Goal: Task Accomplishment & Management: Manage account settings

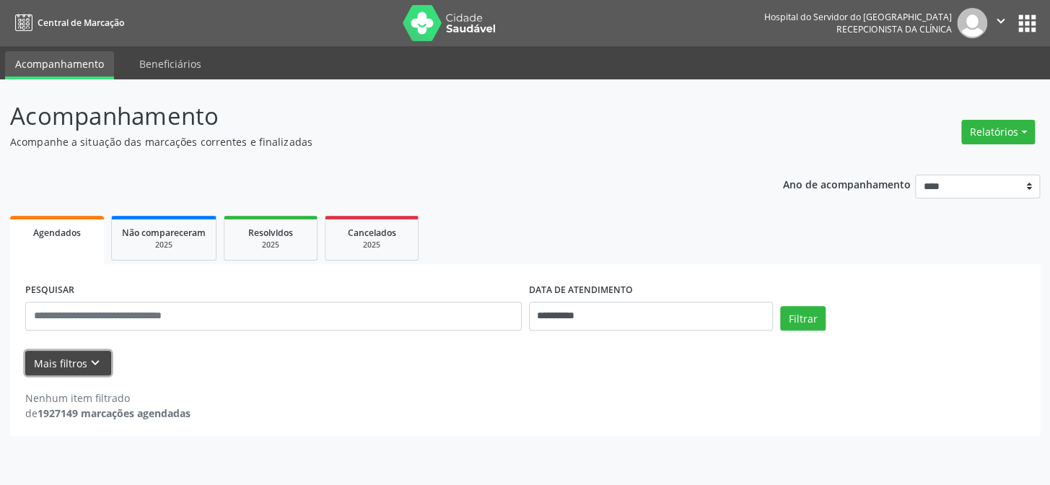
click at [71, 359] on button "Mais filtros keyboard_arrow_down" at bounding box center [68, 363] width 86 height 25
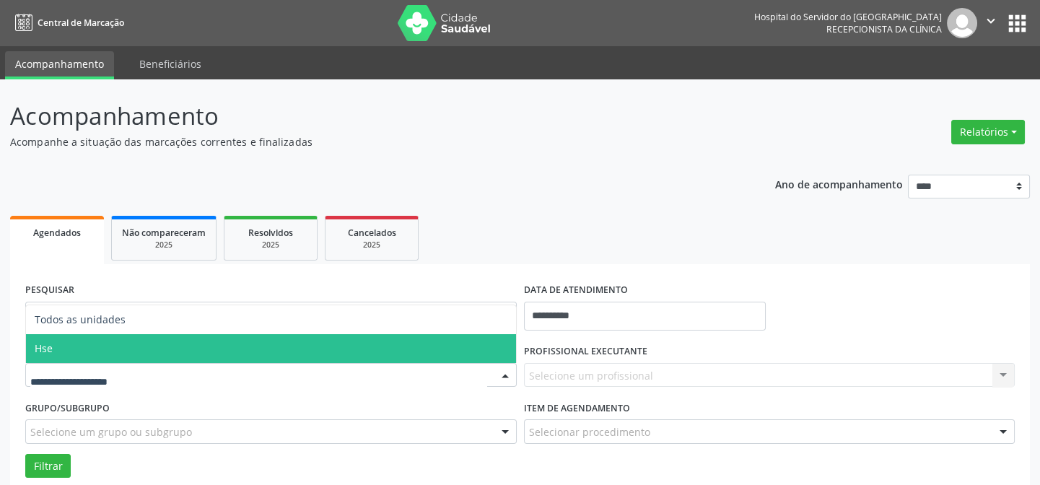
click at [98, 349] on span "Hse" at bounding box center [271, 348] width 490 height 29
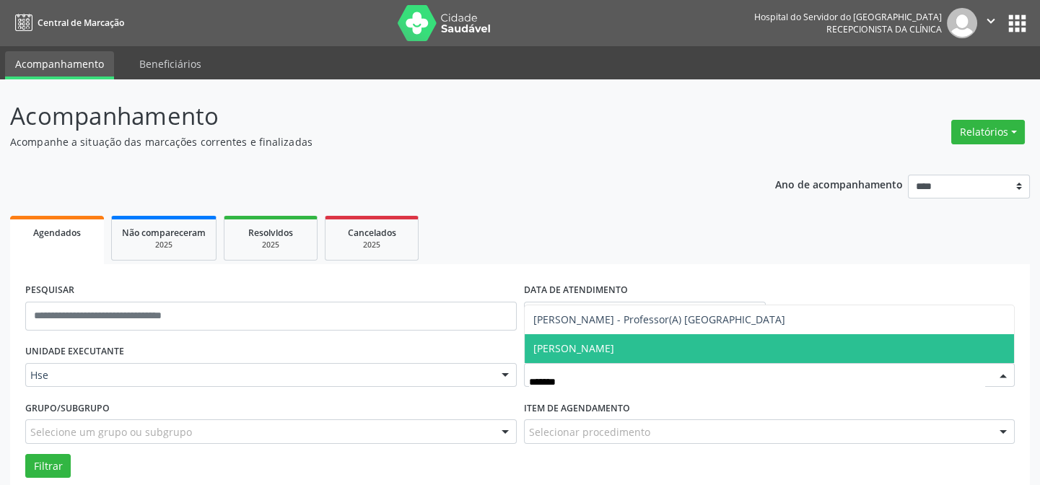
click at [616, 341] on span "[PERSON_NAME]" at bounding box center [770, 348] width 490 height 29
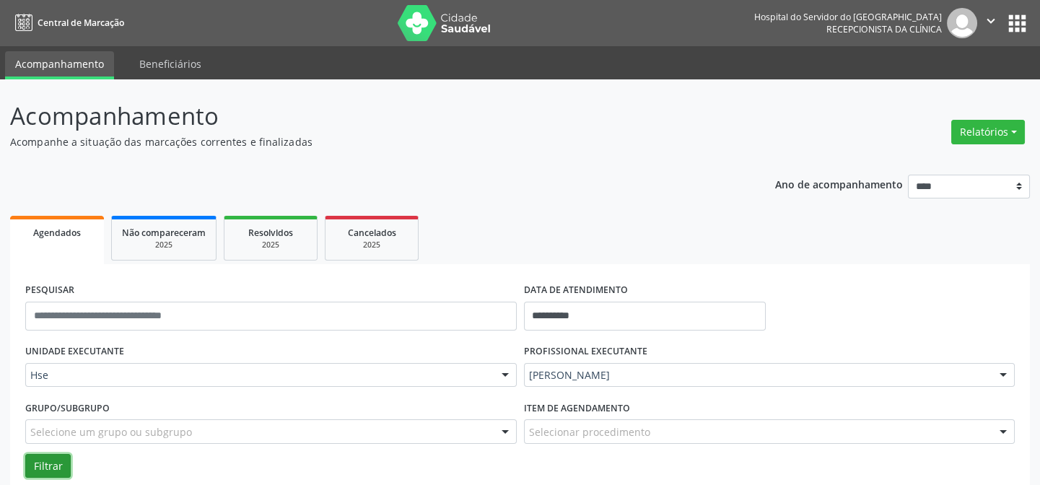
click at [51, 462] on button "Filtrar" at bounding box center [47, 466] width 45 height 25
click at [56, 466] on button "Filtrar" at bounding box center [47, 466] width 45 height 25
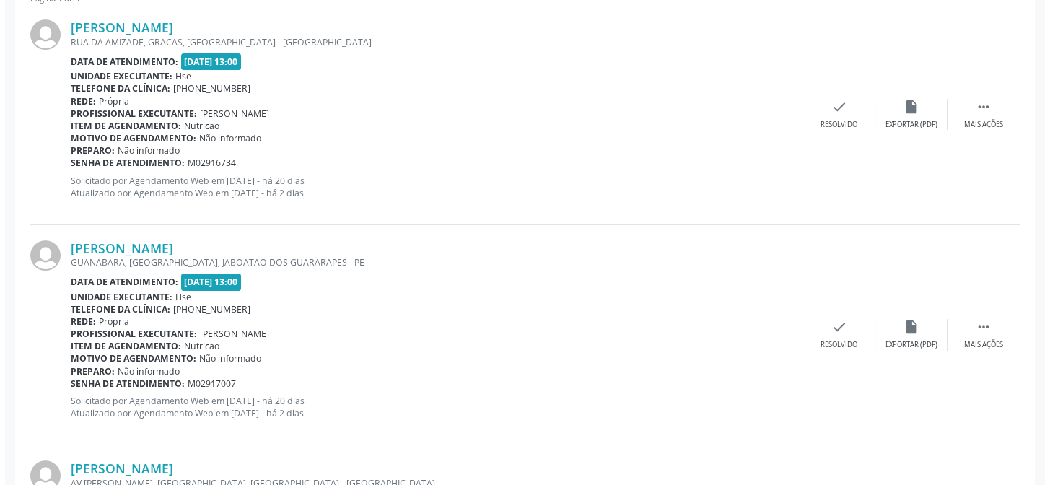
scroll to position [656, 0]
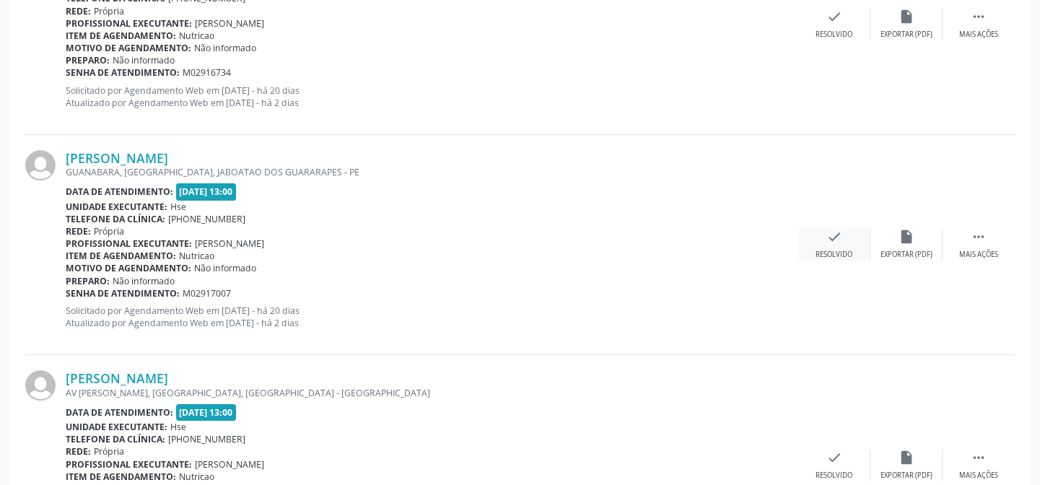
drag, startPoint x: 835, startPoint y: 237, endPoint x: 829, endPoint y: 240, distance: 7.4
click at [829, 240] on icon "check" at bounding box center [834, 237] width 16 height 16
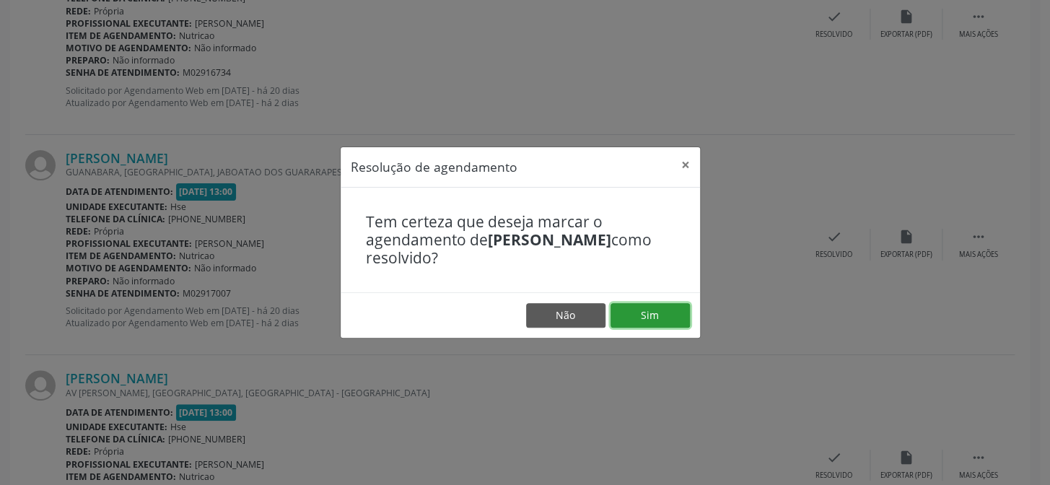
click at [655, 306] on button "Sim" at bounding box center [650, 315] width 79 height 25
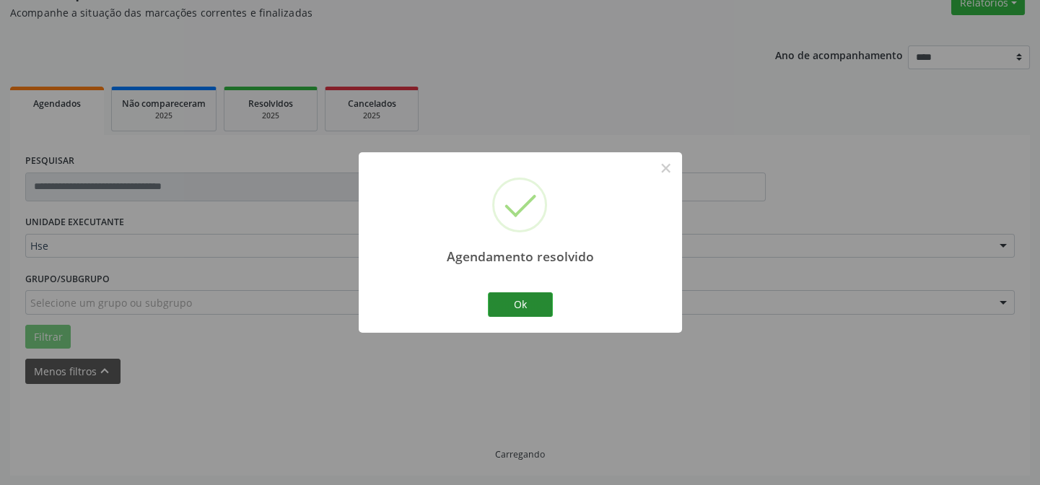
scroll to position [144, 0]
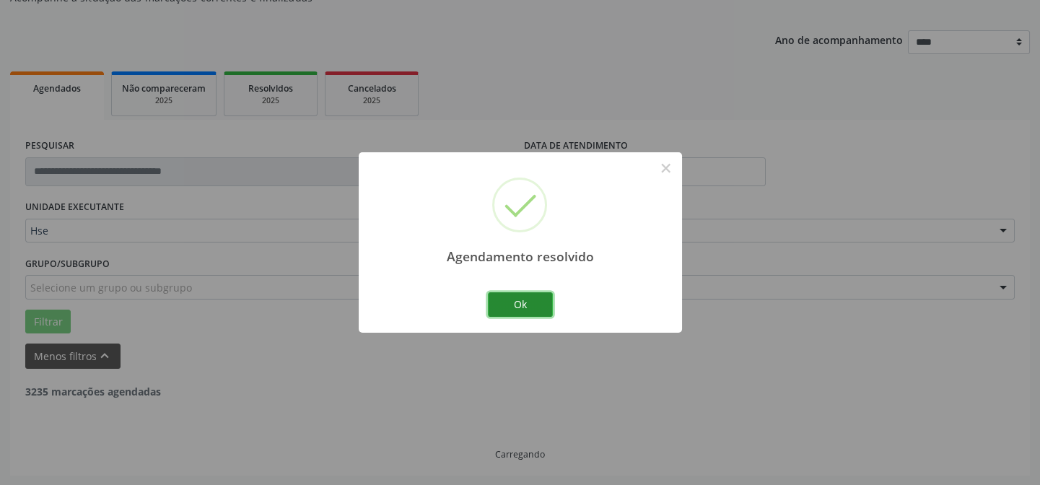
drag, startPoint x: 499, startPoint y: 300, endPoint x: 505, endPoint y: 305, distance: 7.8
click at [504, 305] on button "Ok" at bounding box center [520, 304] width 65 height 25
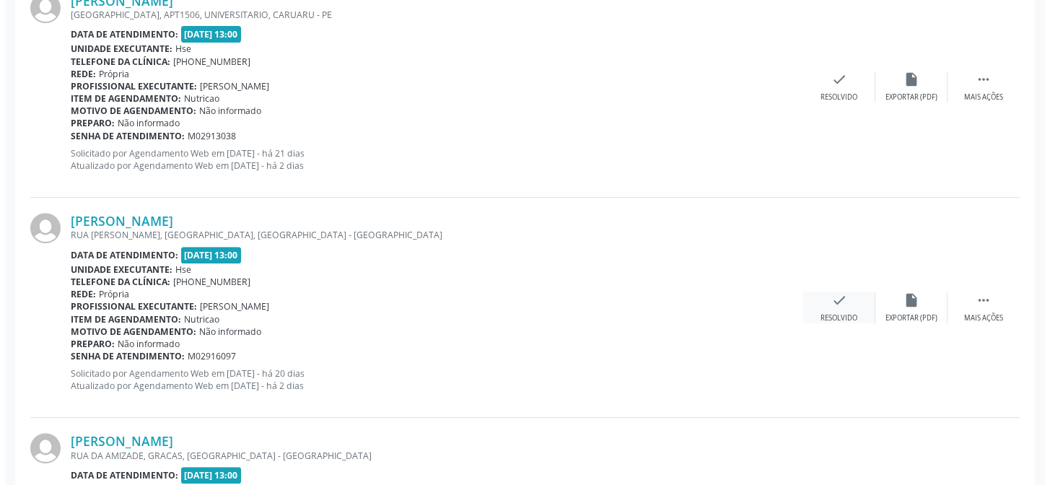
scroll to position [1259, 0]
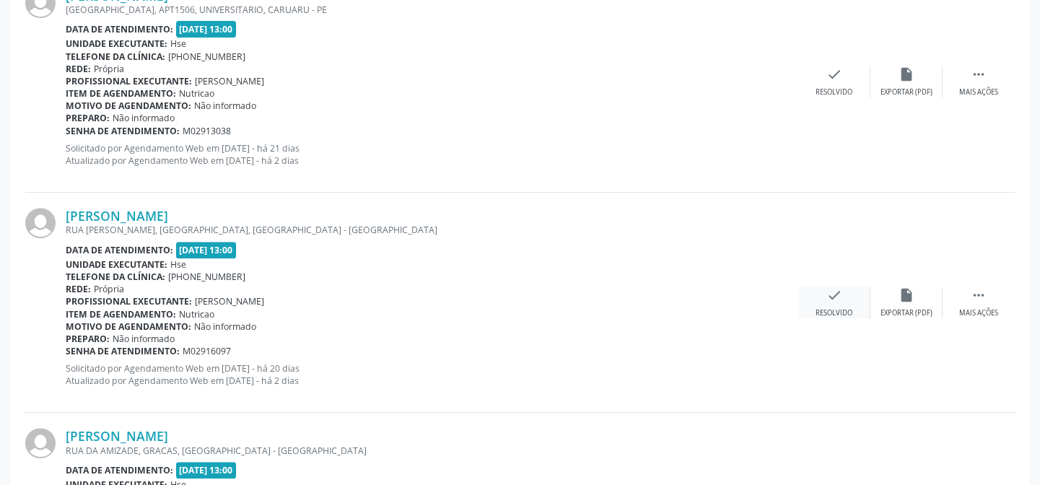
click at [816, 292] on div "check Resolvido" at bounding box center [834, 302] width 72 height 31
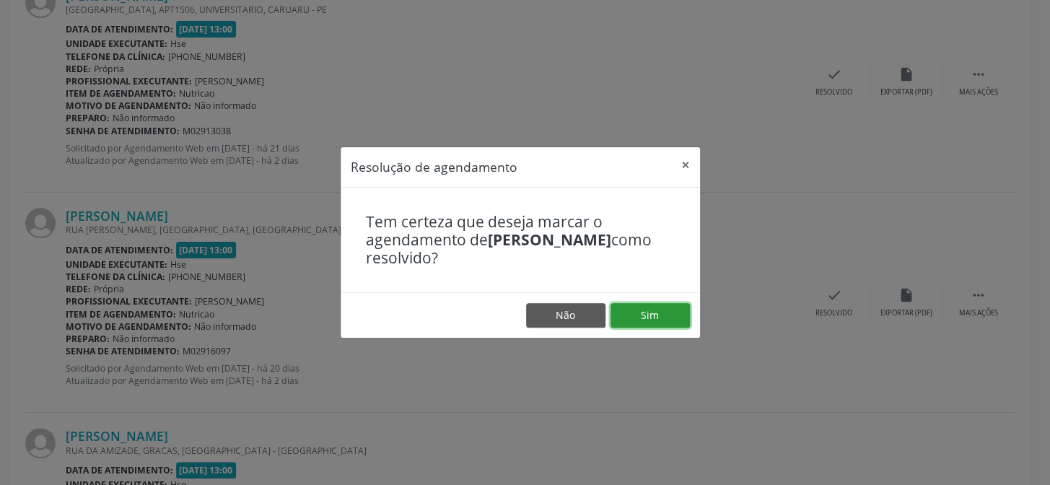
click at [649, 310] on button "Sim" at bounding box center [650, 315] width 79 height 25
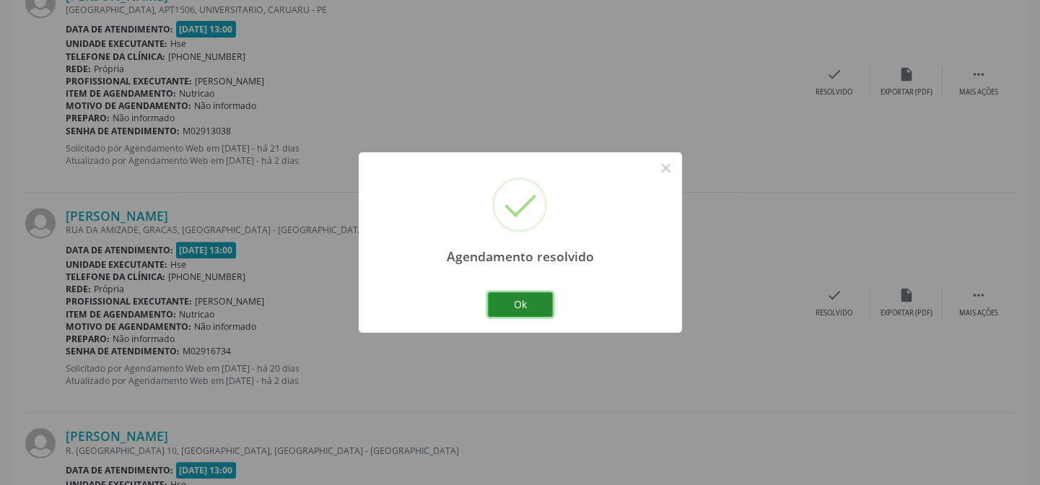
click at [536, 303] on button "Ok" at bounding box center [520, 304] width 65 height 25
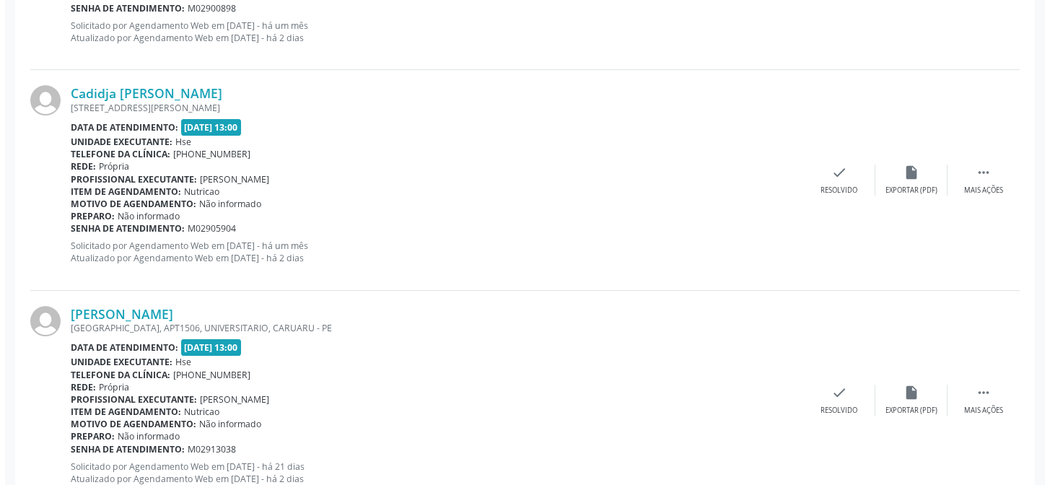
scroll to position [938, 0]
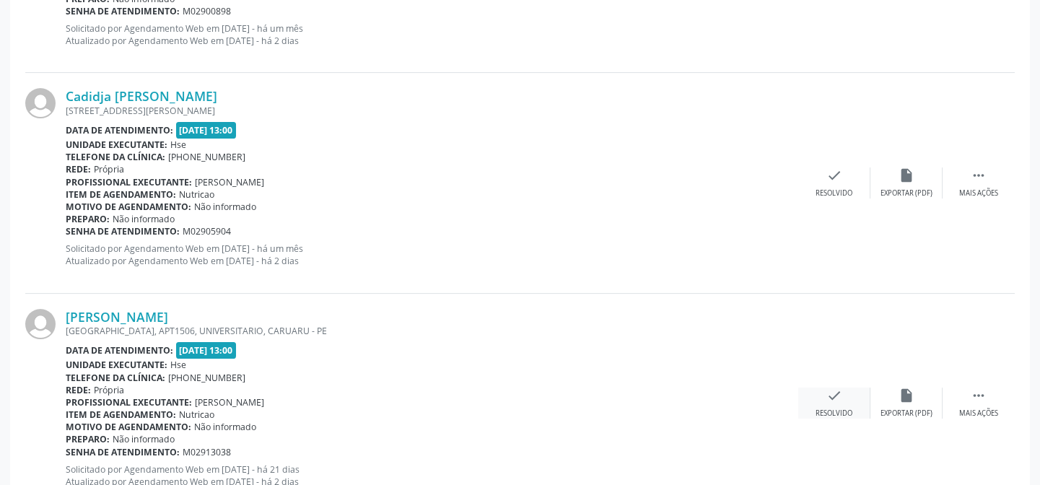
click at [836, 401] on icon "check" at bounding box center [834, 396] width 16 height 16
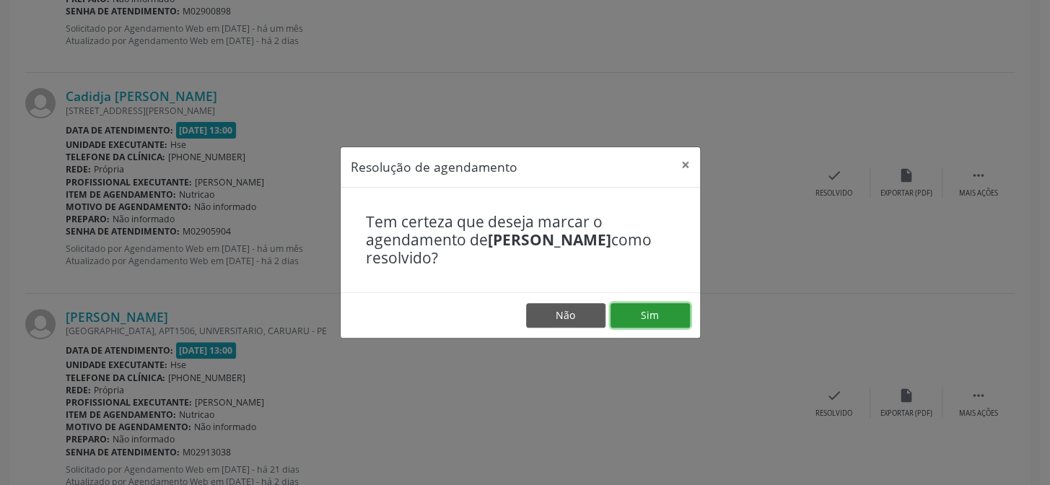
click at [668, 320] on button "Sim" at bounding box center [650, 315] width 79 height 25
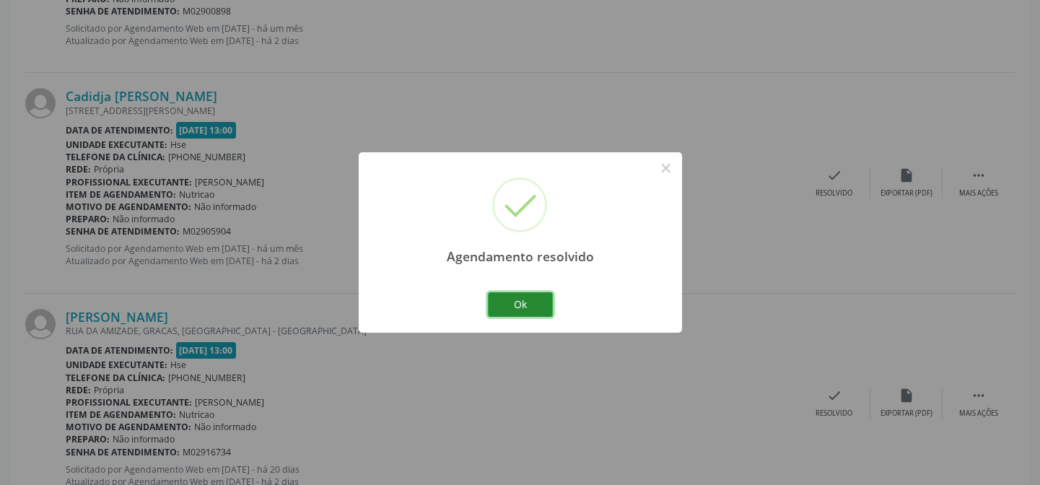
click at [534, 302] on button "Ok" at bounding box center [520, 304] width 65 height 25
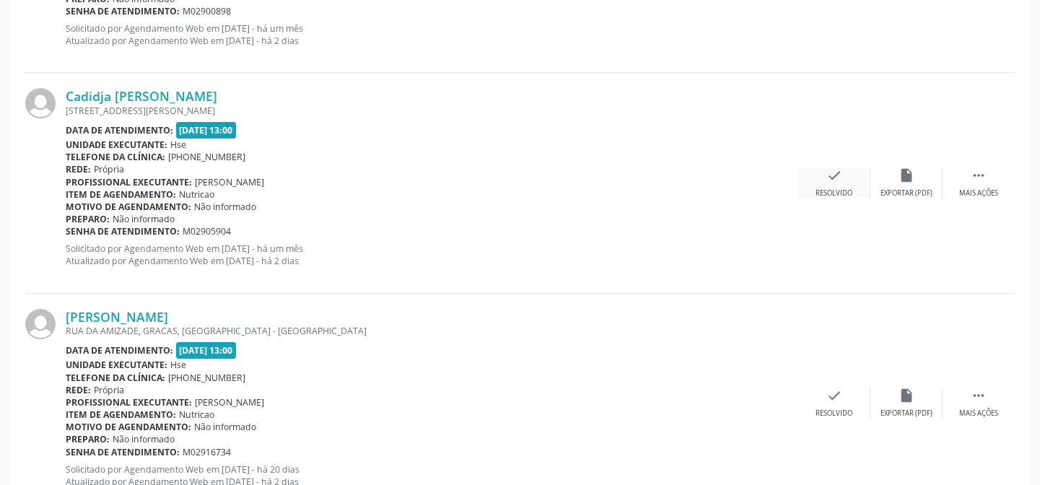
click at [829, 188] on div "Resolvido" at bounding box center [834, 193] width 37 height 10
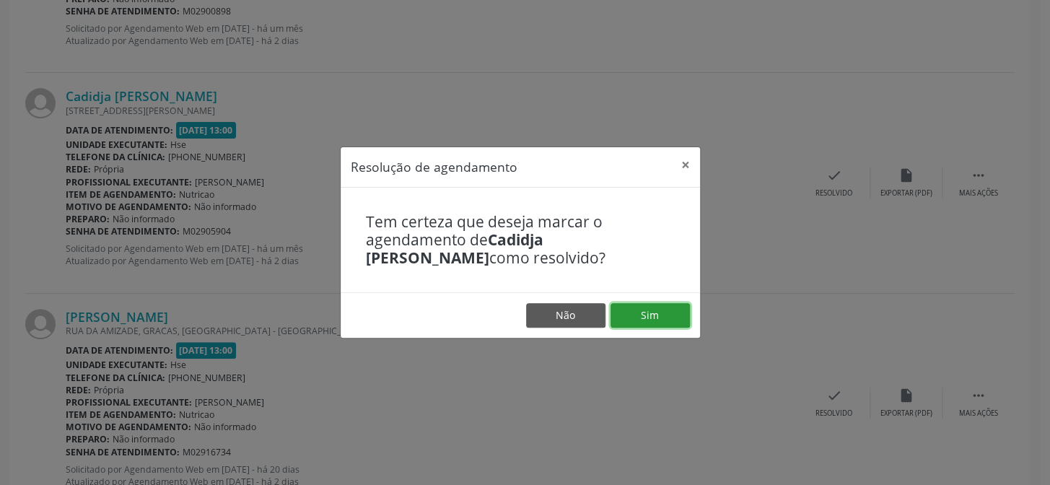
click at [661, 315] on button "Sim" at bounding box center [650, 315] width 79 height 25
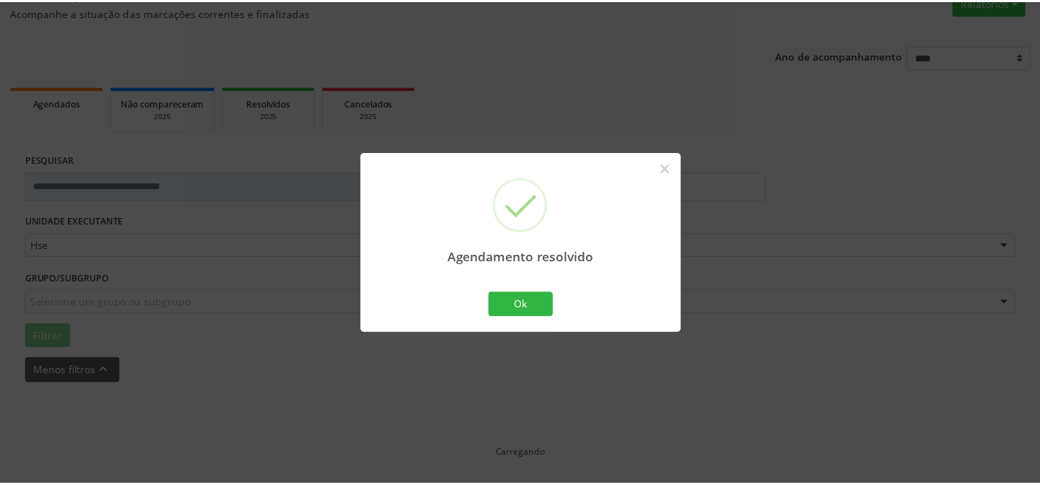
scroll to position [129, 0]
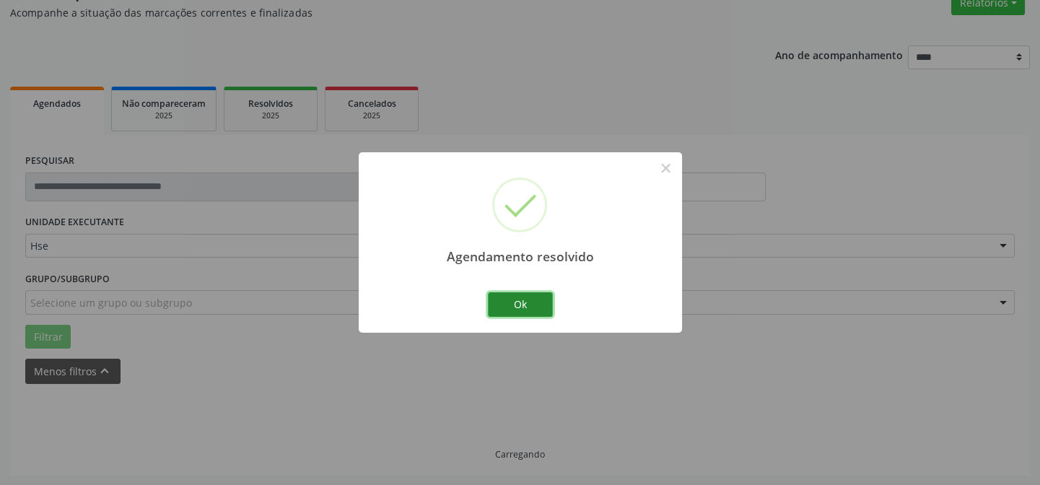
click at [530, 301] on button "Ok" at bounding box center [520, 304] width 65 height 25
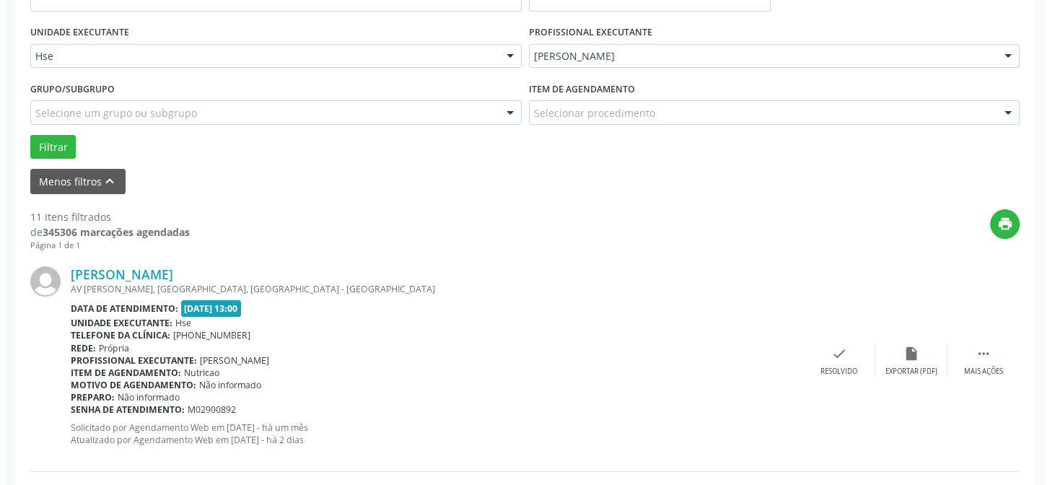
scroll to position [457, 0]
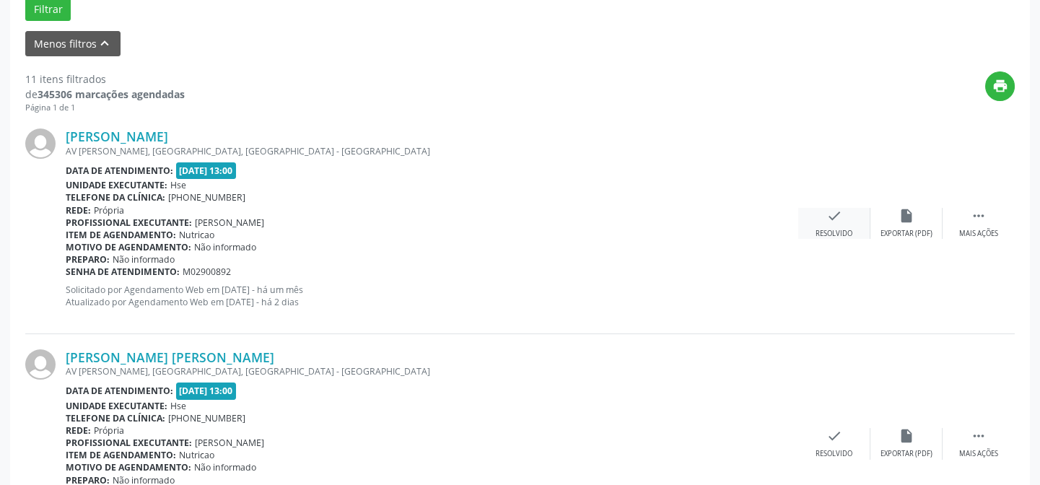
click at [829, 217] on icon "check" at bounding box center [834, 216] width 16 height 16
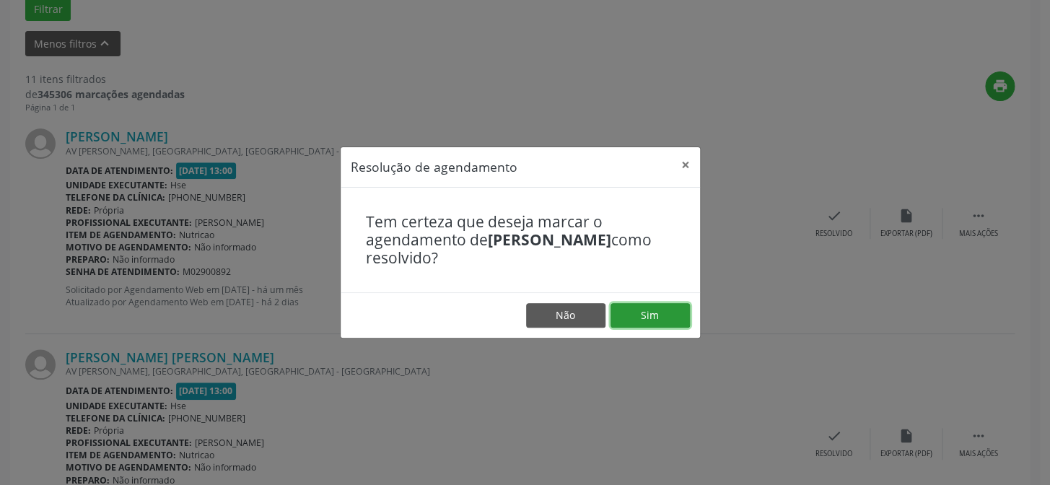
click at [642, 306] on button "Sim" at bounding box center [650, 315] width 79 height 25
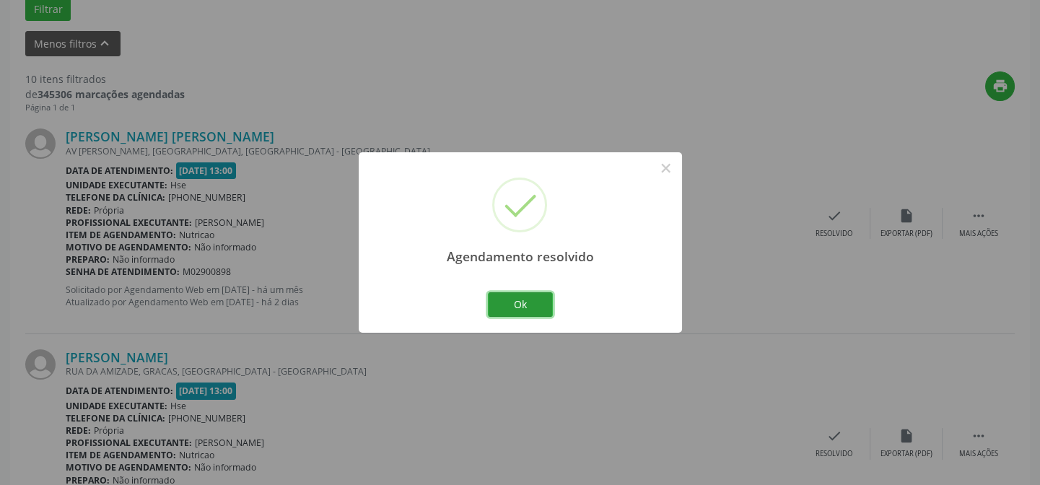
click at [515, 301] on button "Ok" at bounding box center [520, 304] width 65 height 25
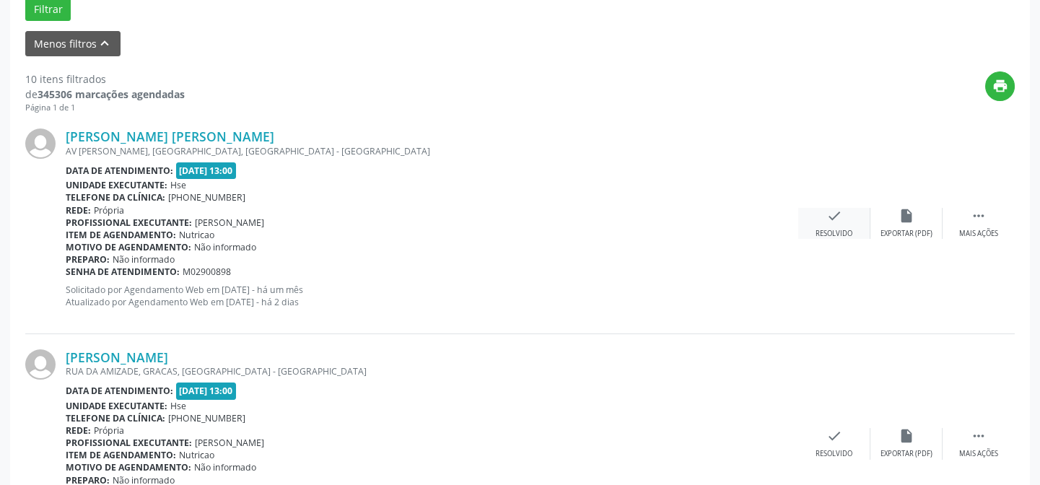
click at [840, 209] on icon "check" at bounding box center [834, 216] width 16 height 16
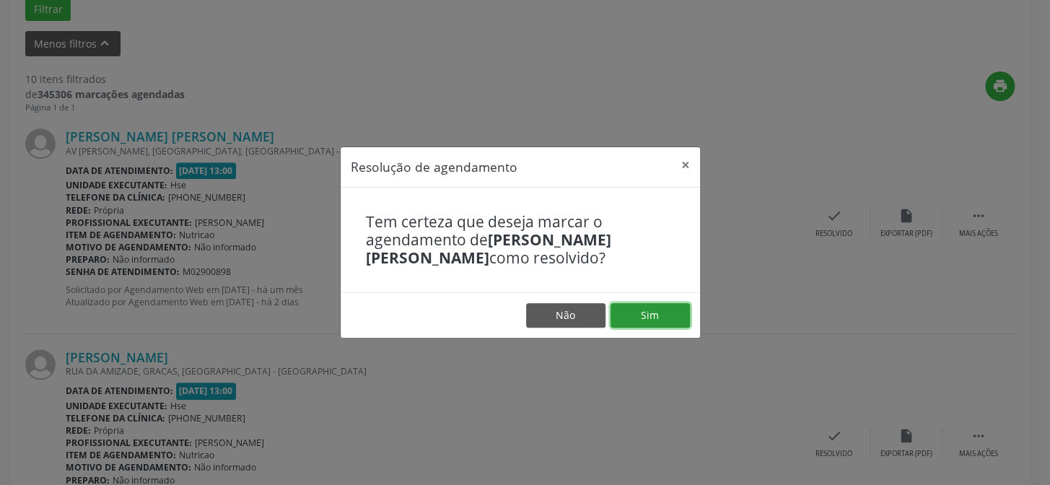
click at [647, 312] on button "Sim" at bounding box center [650, 315] width 79 height 25
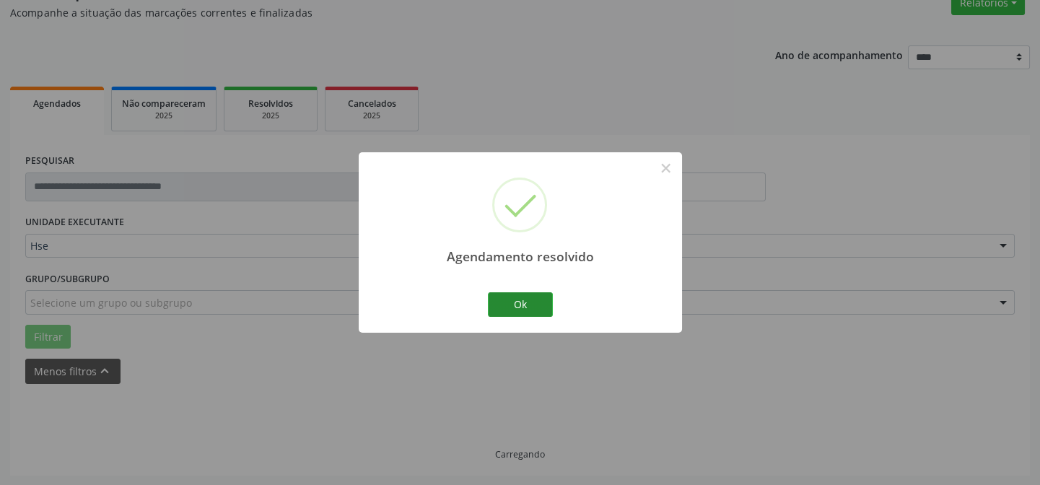
scroll to position [144, 0]
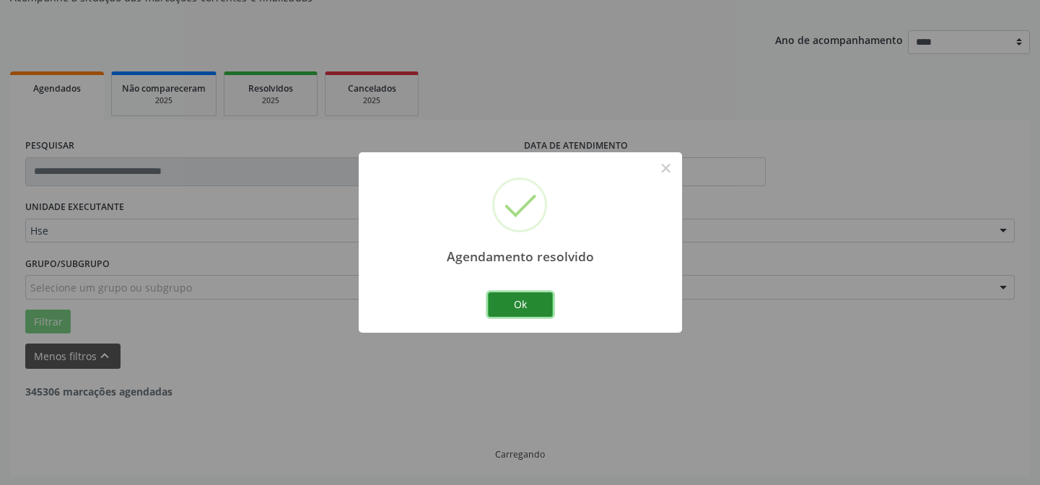
click at [518, 297] on button "Ok" at bounding box center [520, 304] width 65 height 25
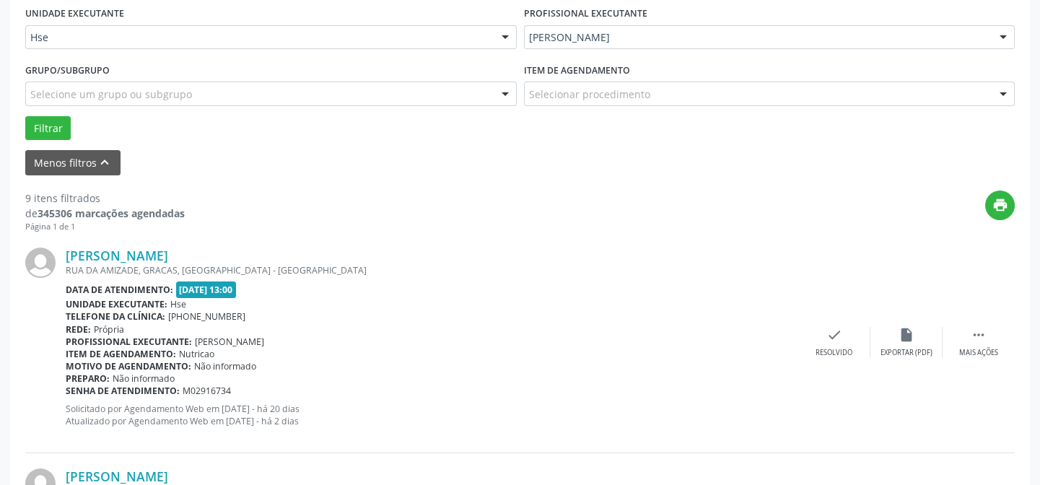
scroll to position [341, 0]
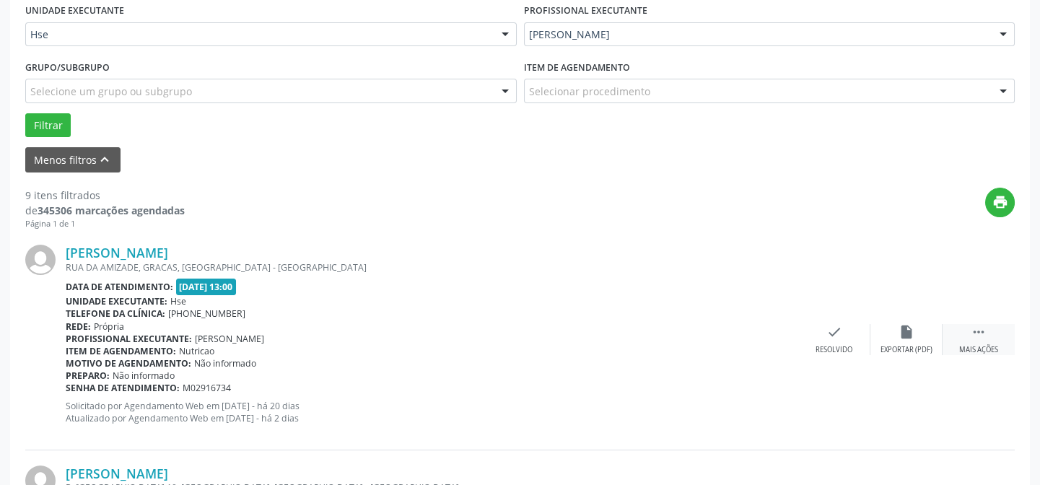
click at [955, 334] on div " Mais ações" at bounding box center [979, 339] width 72 height 31
click at [909, 331] on icon "alarm_off" at bounding box center [907, 332] width 16 height 16
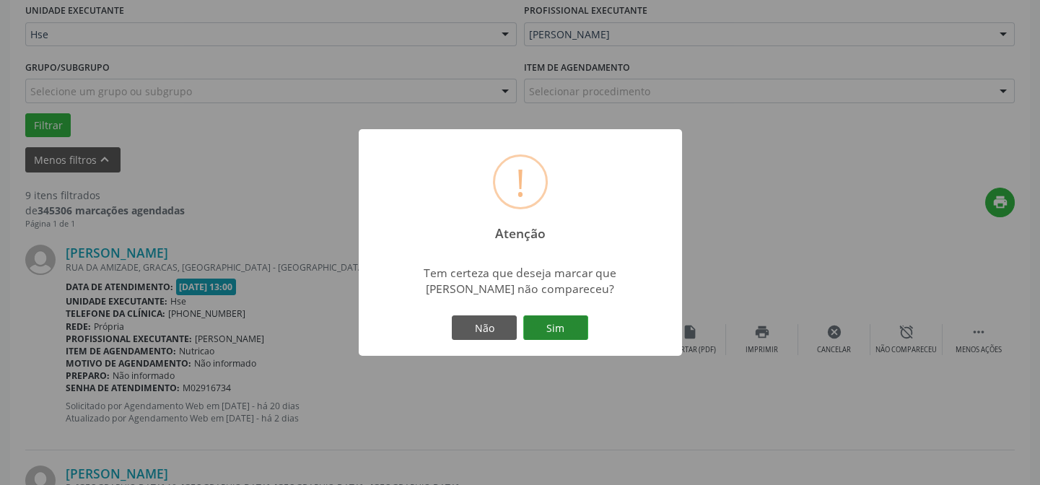
click at [561, 327] on button "Sim" at bounding box center [555, 327] width 65 height 25
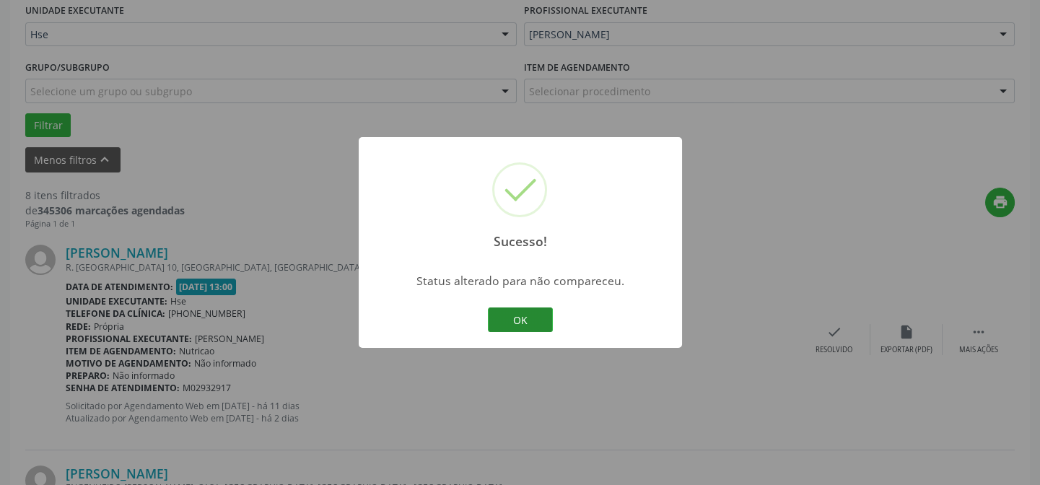
click at [516, 320] on button "OK" at bounding box center [520, 319] width 65 height 25
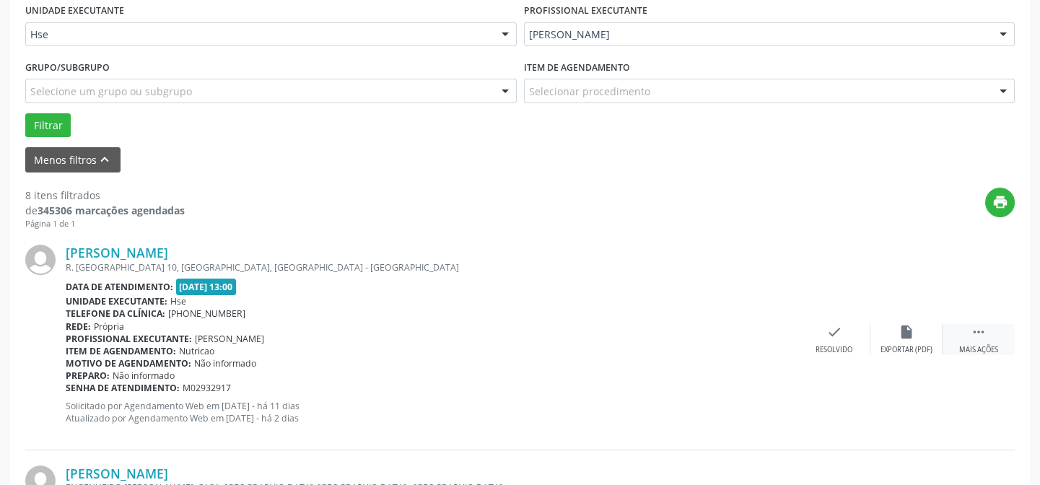
click at [974, 339] on div " Mais ações" at bounding box center [979, 339] width 72 height 31
click at [900, 342] on div "alarm_off Não compareceu" at bounding box center [906, 339] width 72 height 31
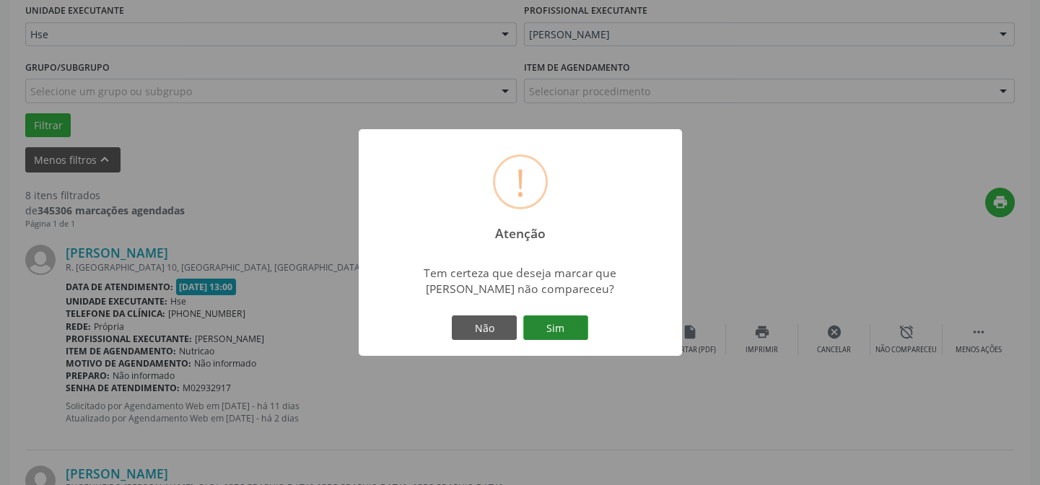
click at [579, 329] on button "Sim" at bounding box center [555, 327] width 65 height 25
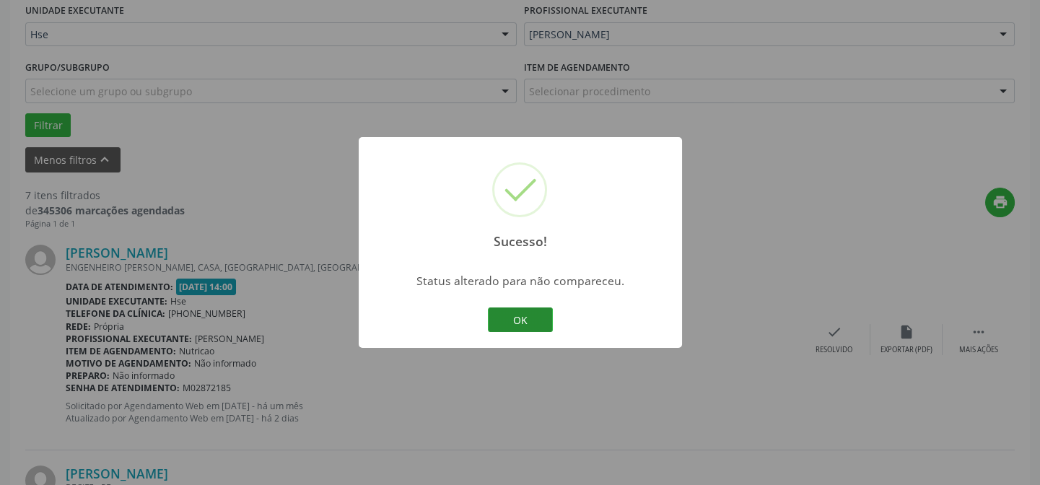
click at [514, 315] on button "OK" at bounding box center [520, 319] width 65 height 25
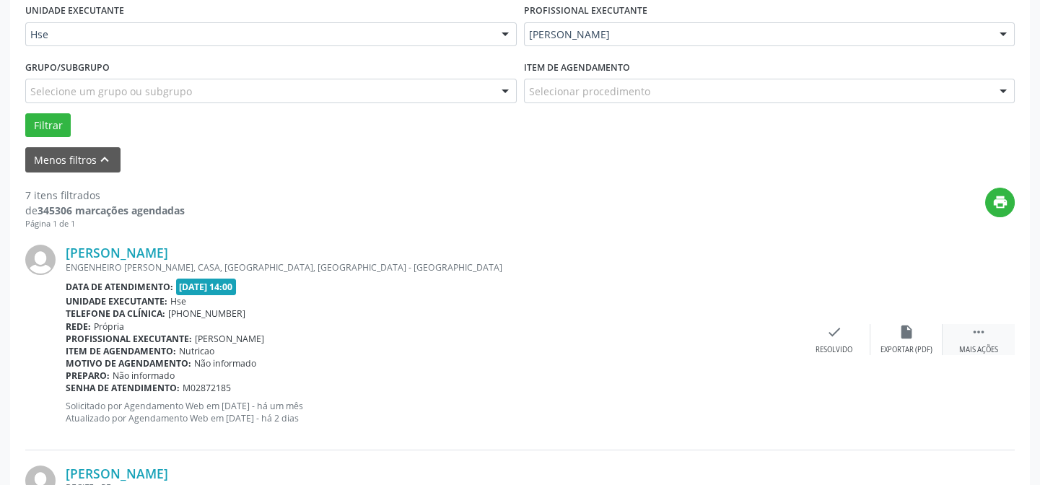
click at [967, 341] on div " Mais ações" at bounding box center [979, 339] width 72 height 31
click at [911, 341] on div "alarm_off Não compareceu" at bounding box center [906, 339] width 72 height 31
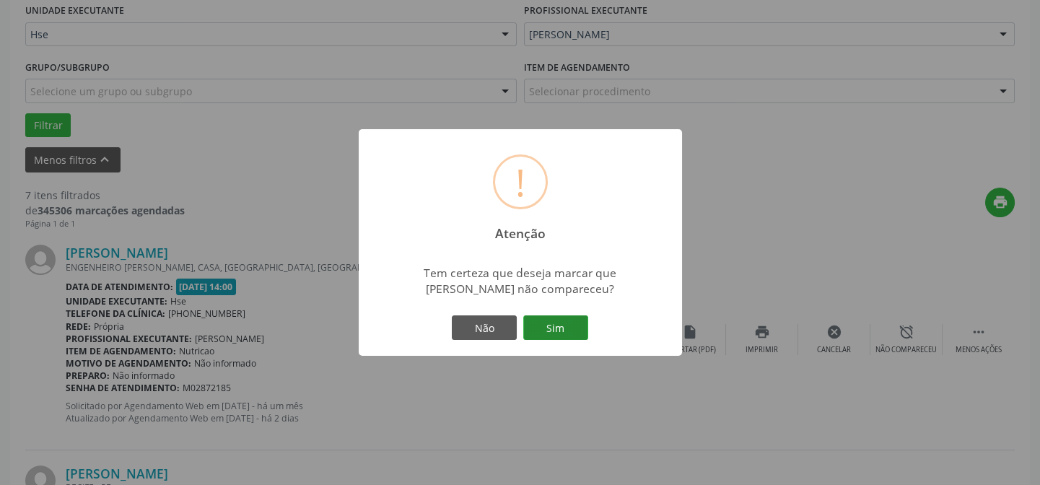
click at [575, 322] on button "Sim" at bounding box center [555, 327] width 65 height 25
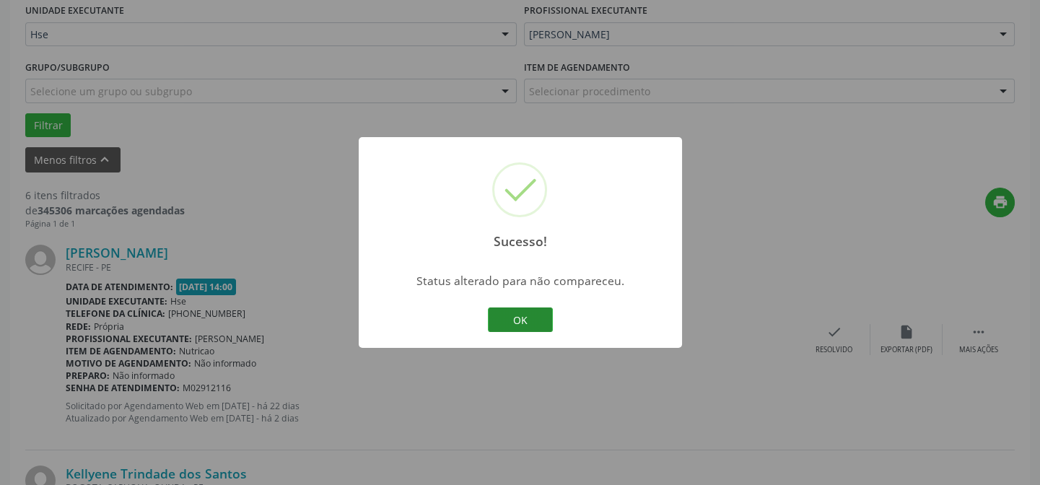
click at [536, 318] on button "OK" at bounding box center [520, 319] width 65 height 25
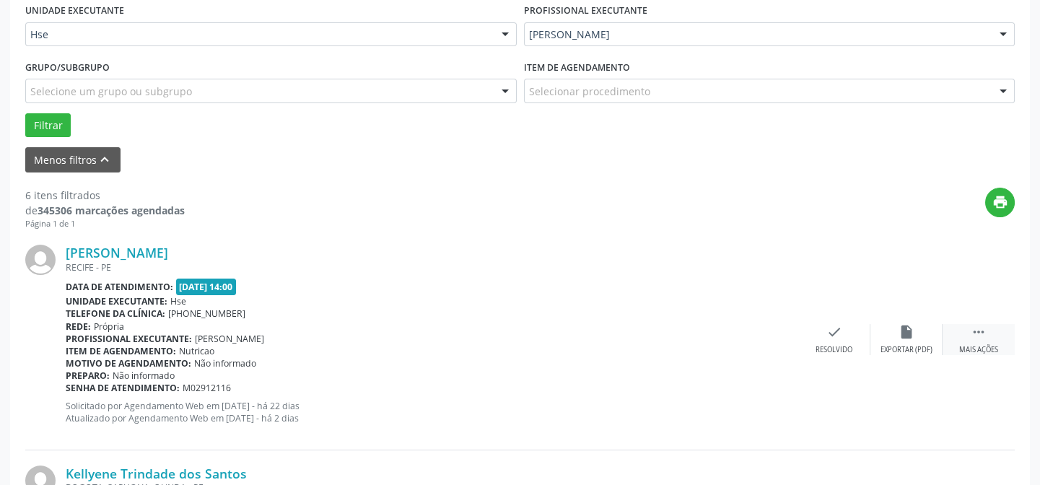
drag, startPoint x: 973, startPoint y: 339, endPoint x: 945, endPoint y: 335, distance: 27.8
click at [972, 339] on div " Mais ações" at bounding box center [979, 339] width 72 height 31
click at [895, 341] on div "alarm_off Não compareceu" at bounding box center [906, 339] width 72 height 31
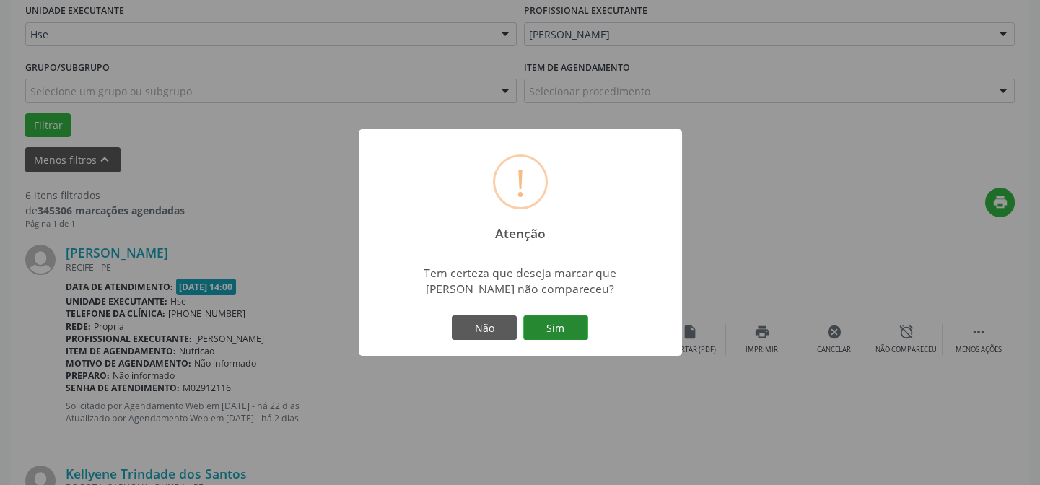
click at [576, 331] on button "Sim" at bounding box center [555, 327] width 65 height 25
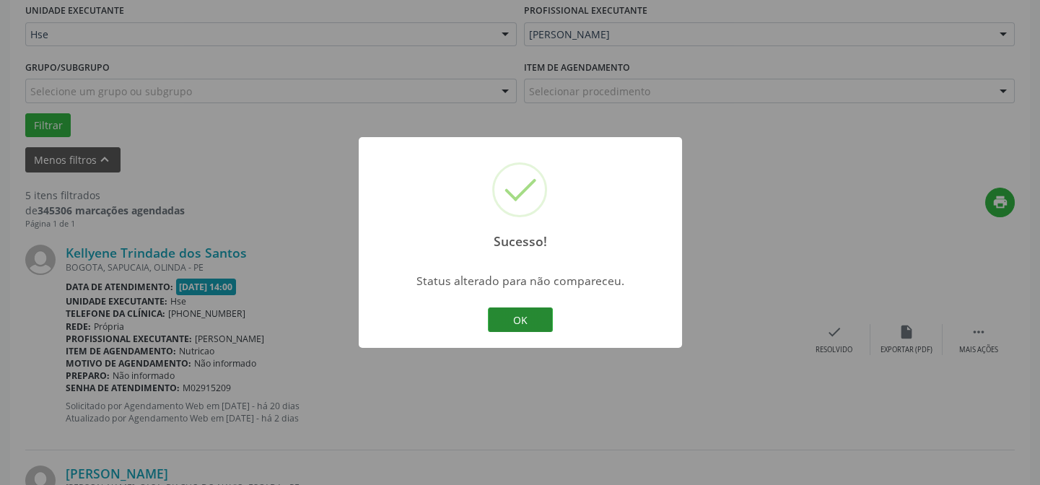
click at [525, 320] on button "OK" at bounding box center [520, 319] width 65 height 25
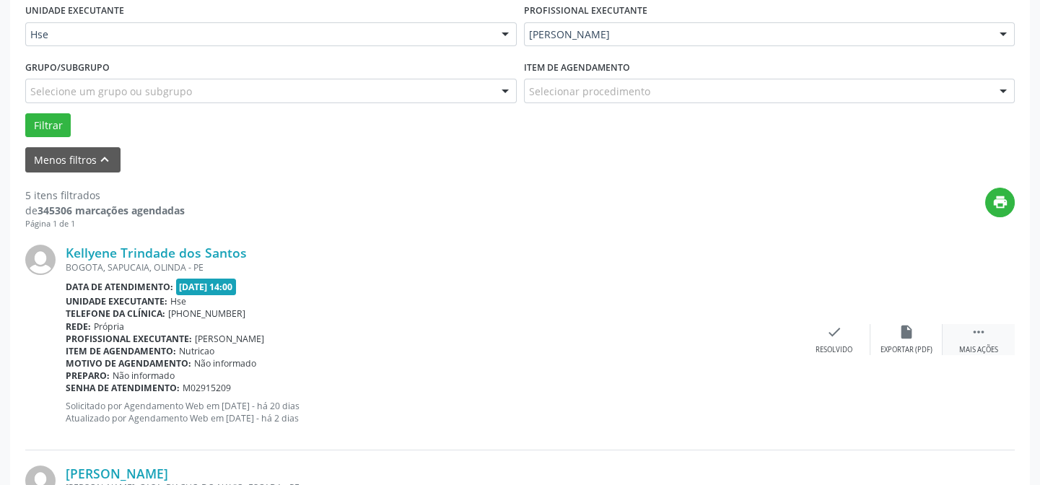
click at [970, 345] on div "Mais ações" at bounding box center [978, 350] width 39 height 10
click at [895, 346] on div "Não compareceu" at bounding box center [905, 350] width 61 height 10
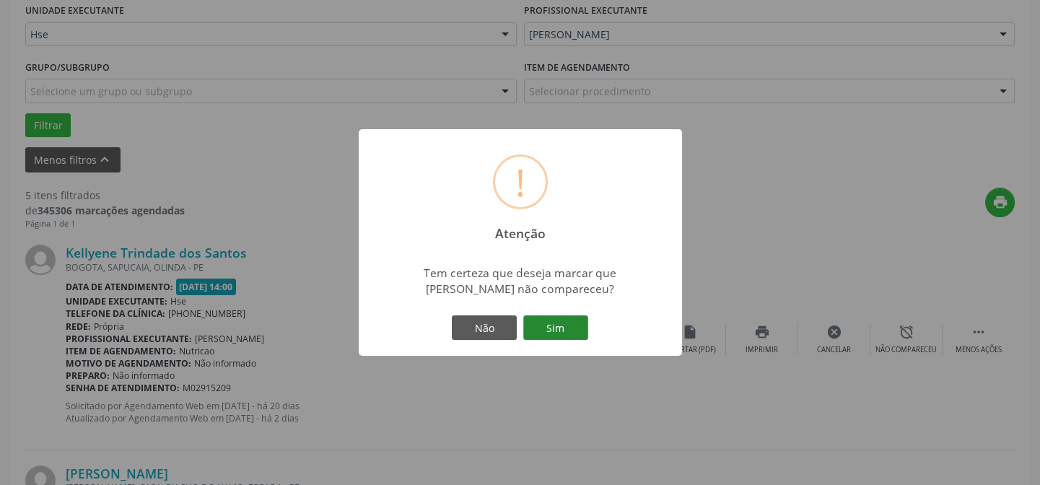
click at [568, 323] on button "Sim" at bounding box center [555, 327] width 65 height 25
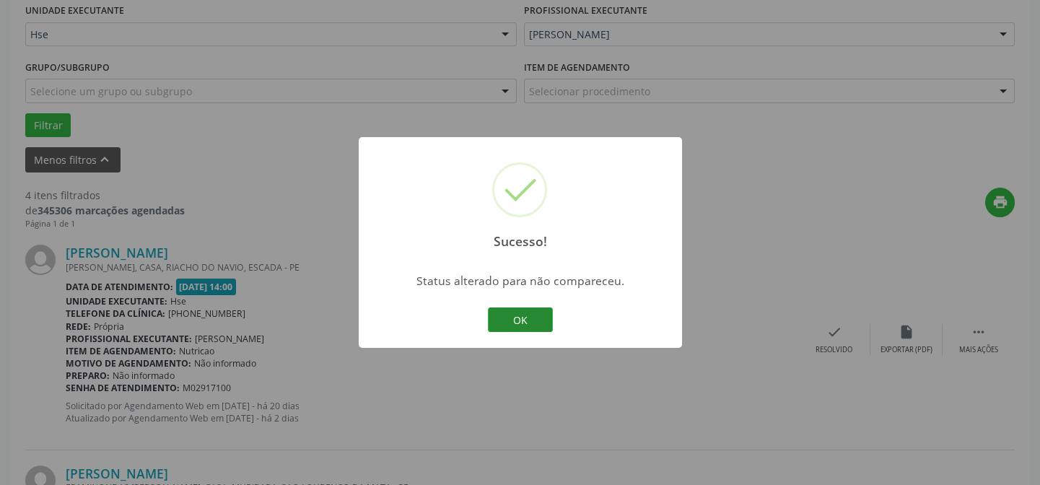
click at [542, 313] on button "OK" at bounding box center [520, 319] width 65 height 25
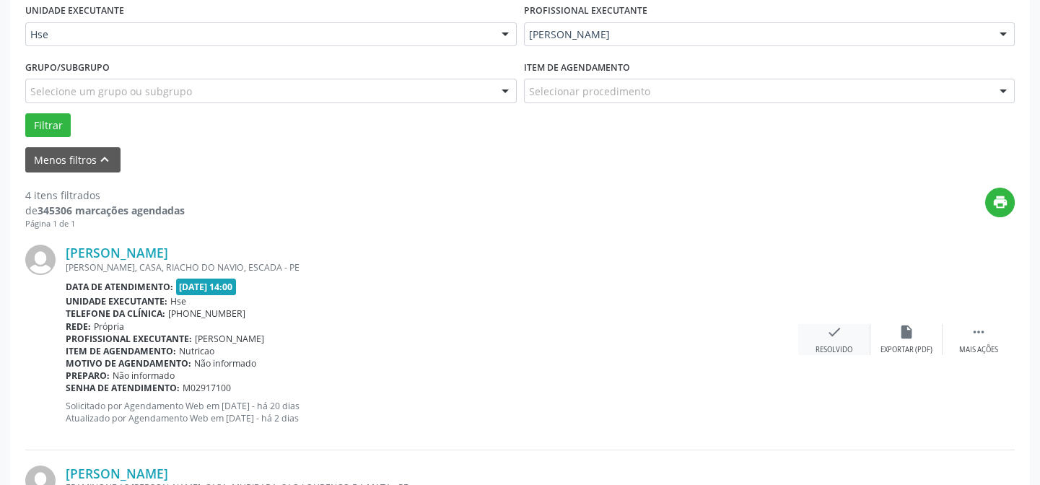
click at [825, 330] on div "check Resolvido" at bounding box center [834, 339] width 72 height 31
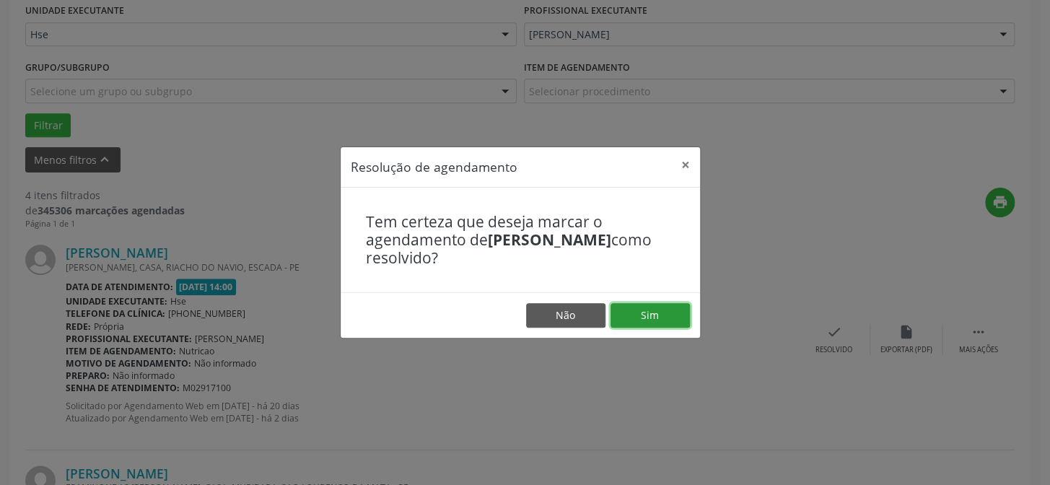
click at [665, 315] on button "Sim" at bounding box center [650, 315] width 79 height 25
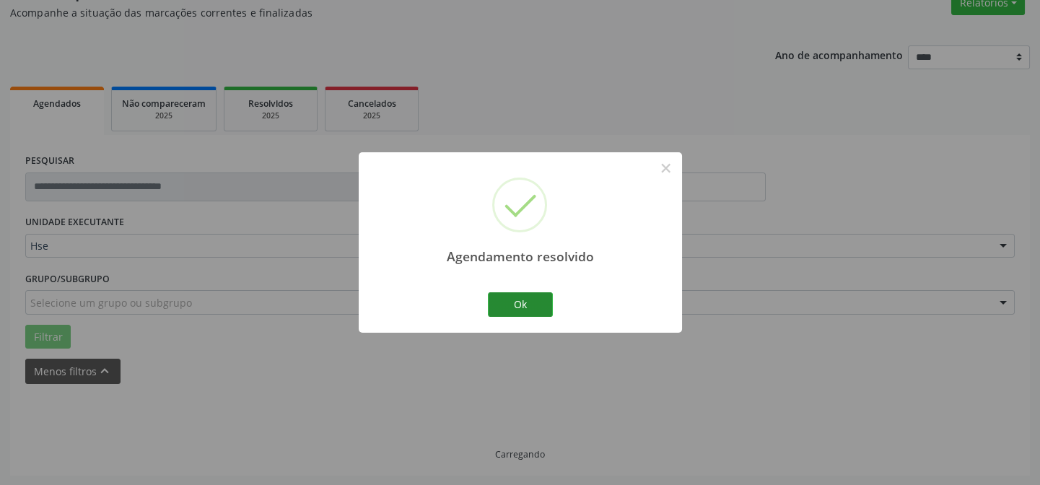
scroll to position [144, 0]
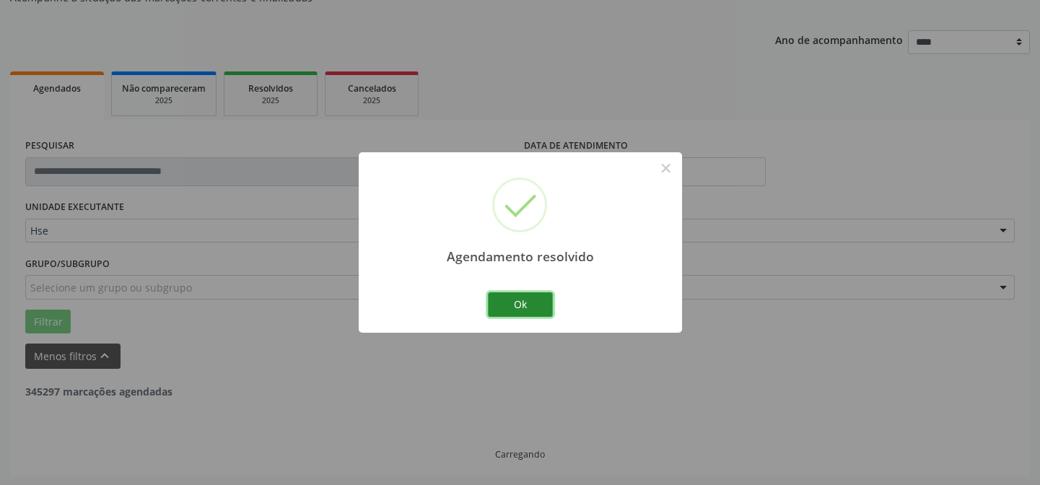
click at [543, 307] on button "Ok" at bounding box center [520, 304] width 65 height 25
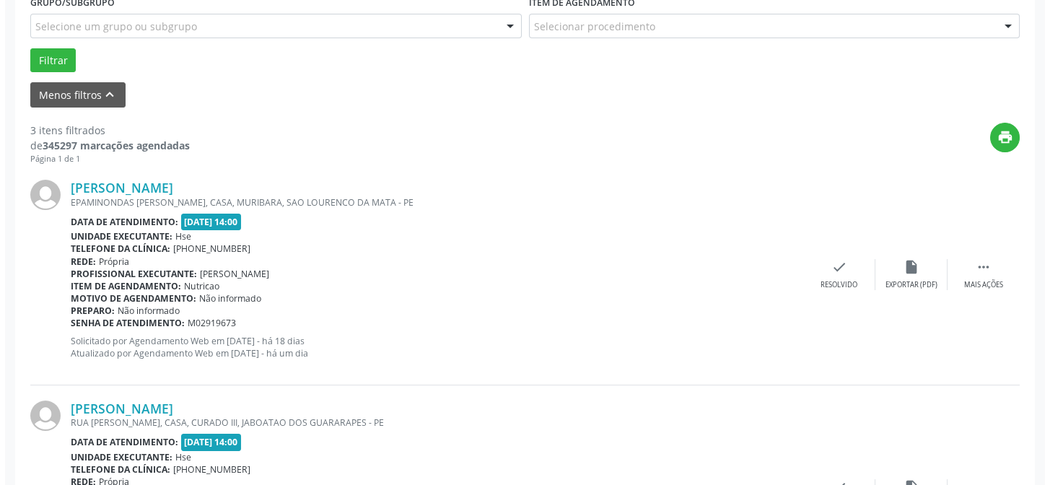
scroll to position [406, 0]
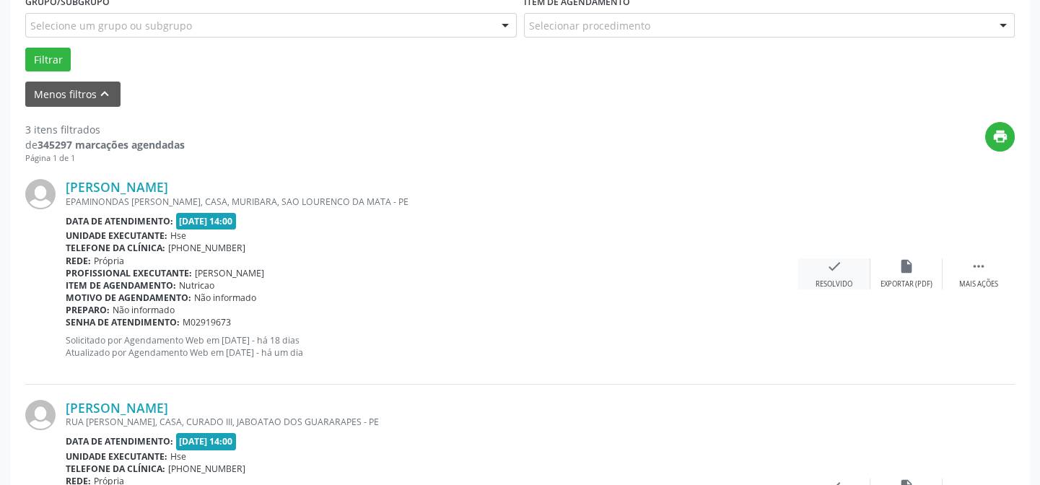
click at [810, 288] on div "check Resolvido" at bounding box center [834, 273] width 72 height 31
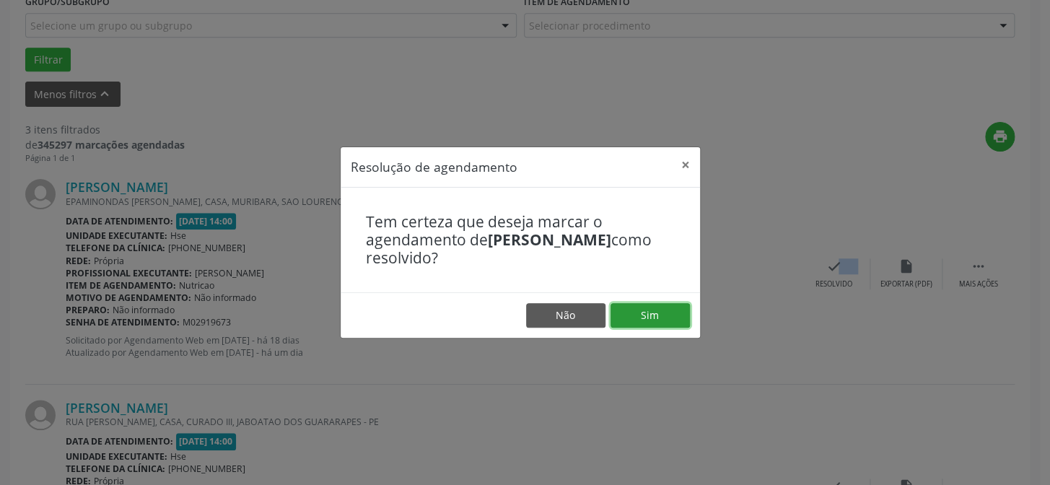
click at [666, 315] on button "Sim" at bounding box center [650, 315] width 79 height 25
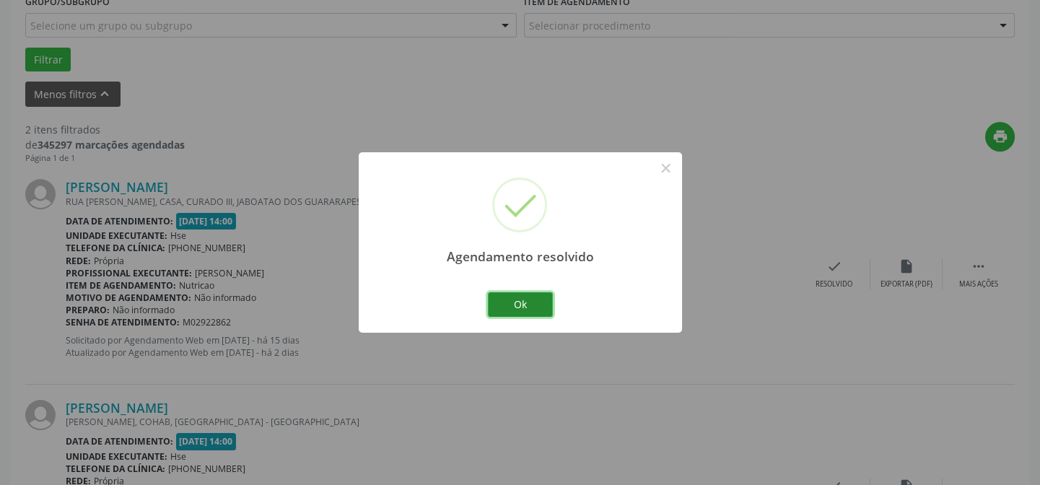
click at [541, 294] on button "Ok" at bounding box center [520, 304] width 65 height 25
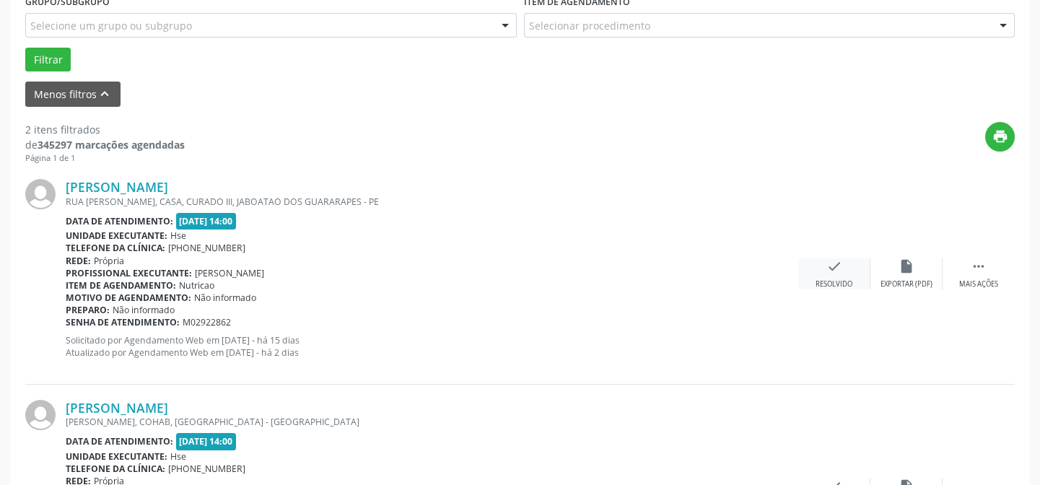
click at [831, 274] on div "check Resolvido" at bounding box center [834, 273] width 72 height 31
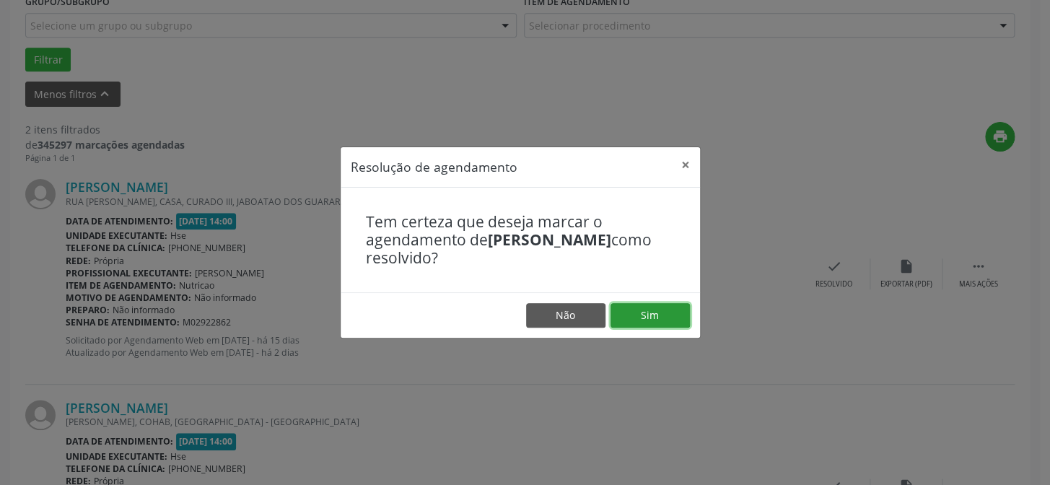
click at [654, 310] on button "Sim" at bounding box center [650, 315] width 79 height 25
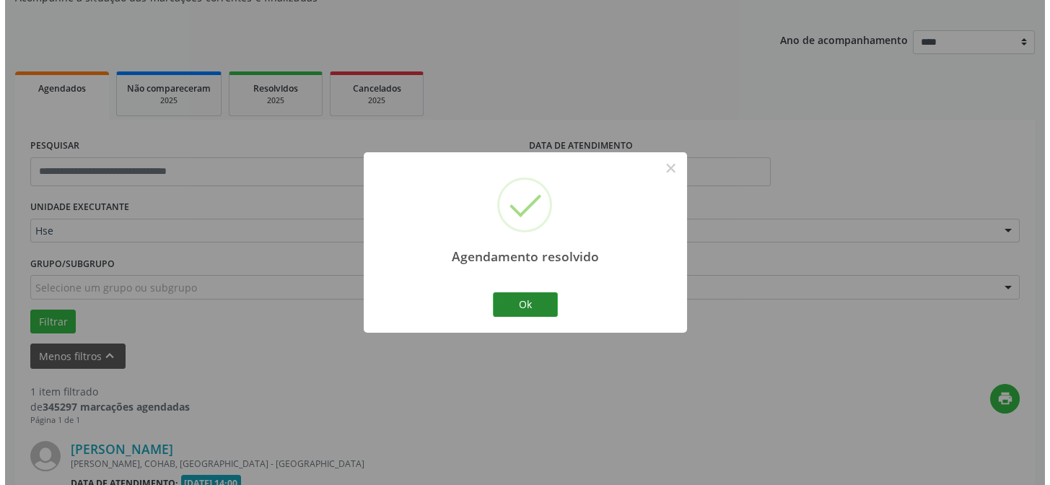
scroll to position [330, 0]
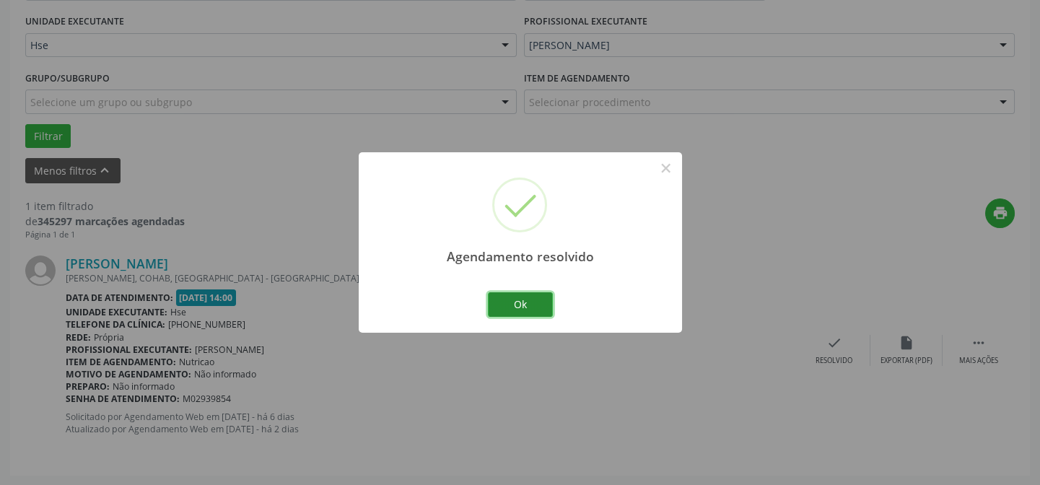
click at [520, 302] on button "Ok" at bounding box center [520, 304] width 65 height 25
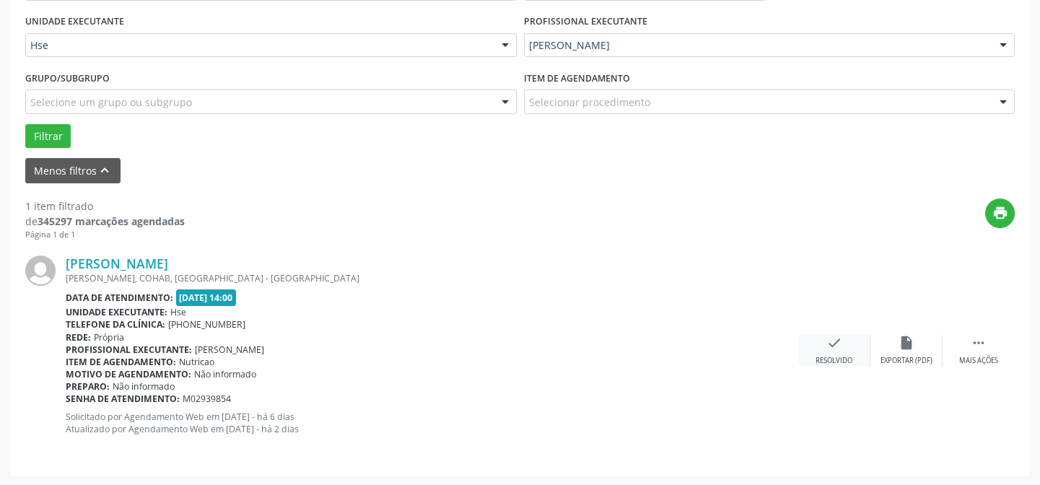
click at [837, 349] on icon "check" at bounding box center [834, 343] width 16 height 16
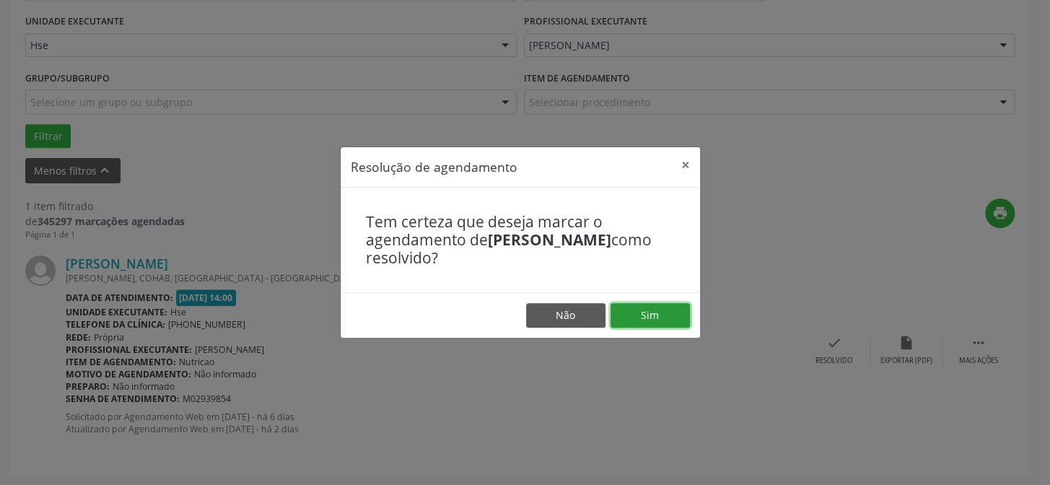
click at [652, 314] on button "Sim" at bounding box center [650, 315] width 79 height 25
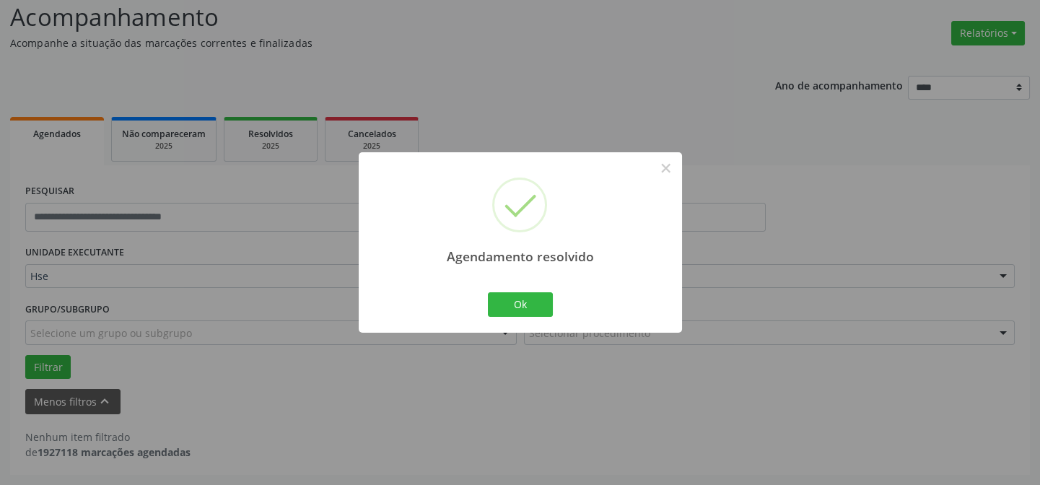
scroll to position [97, 0]
click at [520, 304] on button "Ok" at bounding box center [520, 304] width 65 height 25
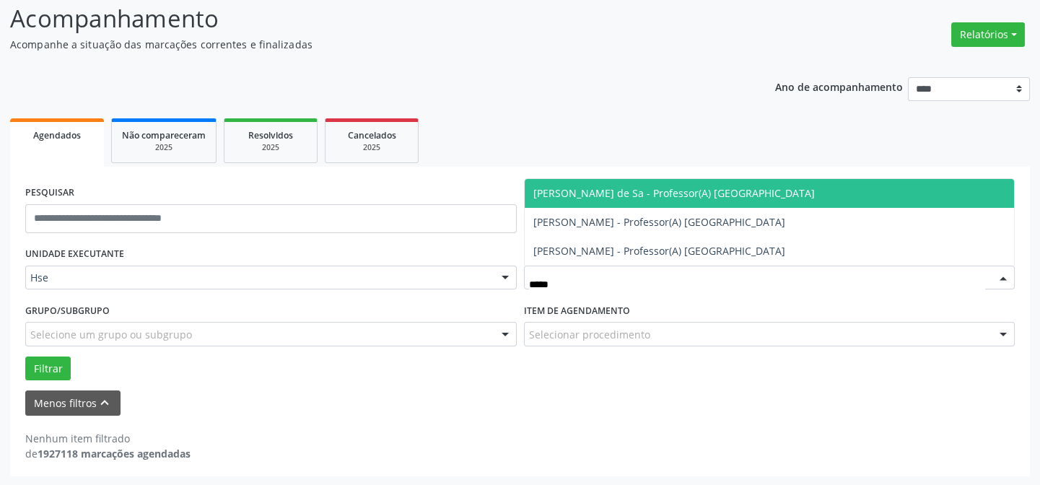
click at [663, 188] on span "[PERSON_NAME] de Sa - Professor(A) [GEOGRAPHIC_DATA]" at bounding box center [673, 193] width 281 height 14
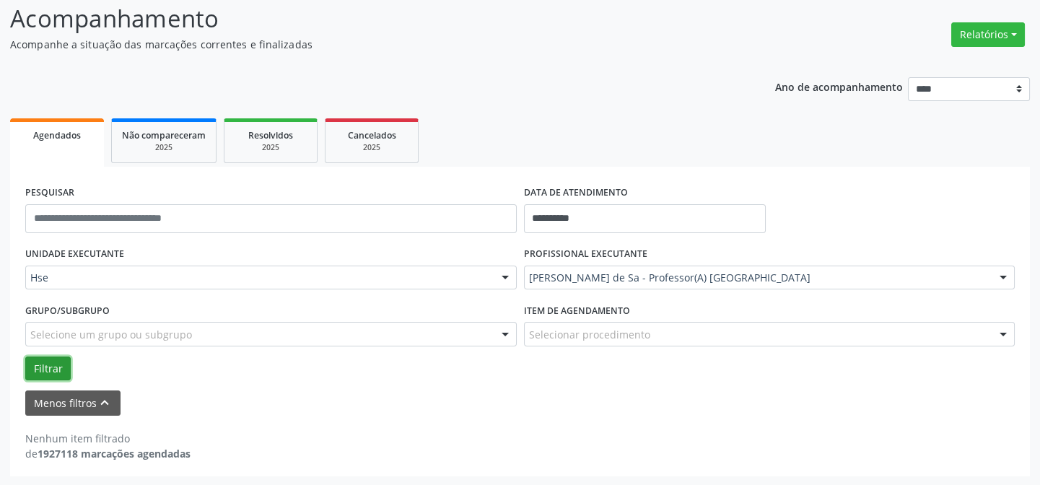
click at [48, 362] on button "Filtrar" at bounding box center [47, 369] width 45 height 25
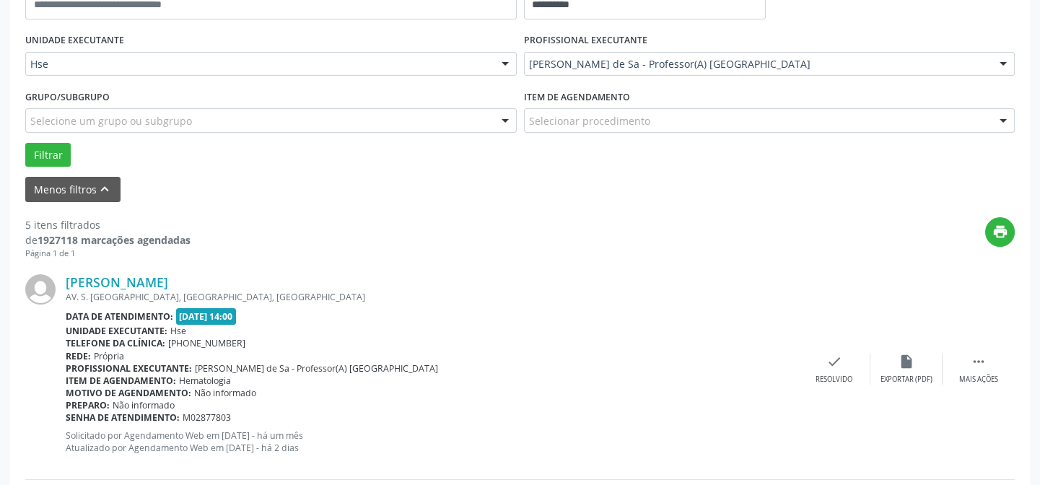
scroll to position [426, 0]
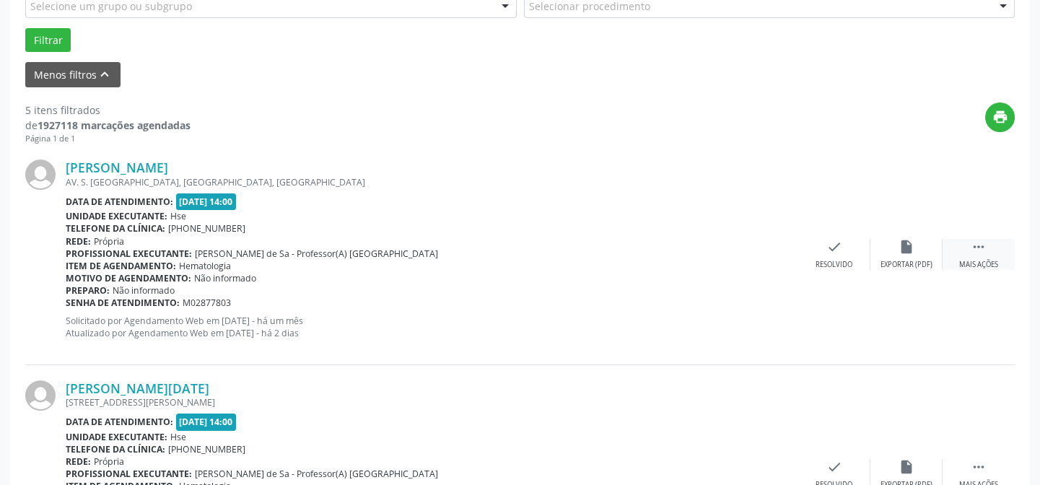
click at [982, 249] on icon "" at bounding box center [979, 247] width 16 height 16
click at [918, 251] on div "alarm_off Não compareceu" at bounding box center [906, 254] width 72 height 31
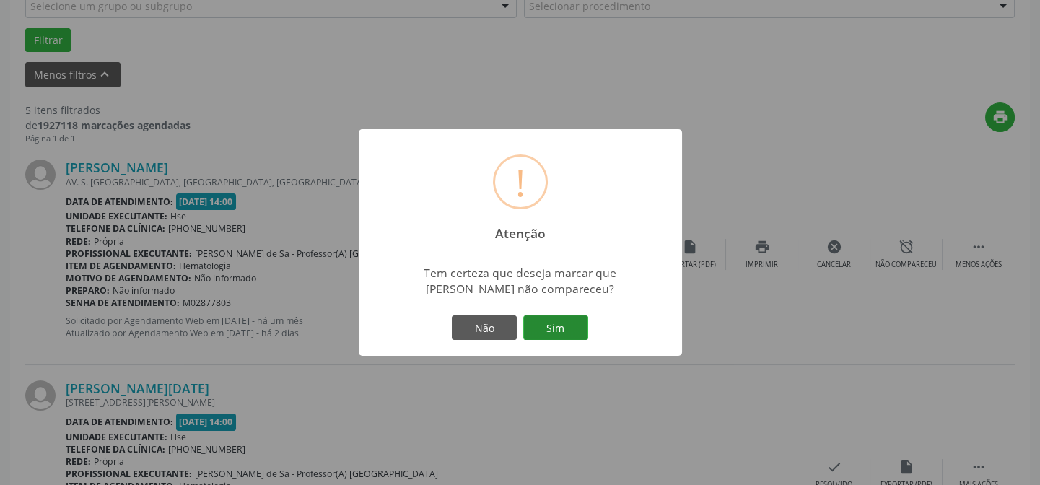
click at [548, 325] on button "Sim" at bounding box center [555, 327] width 65 height 25
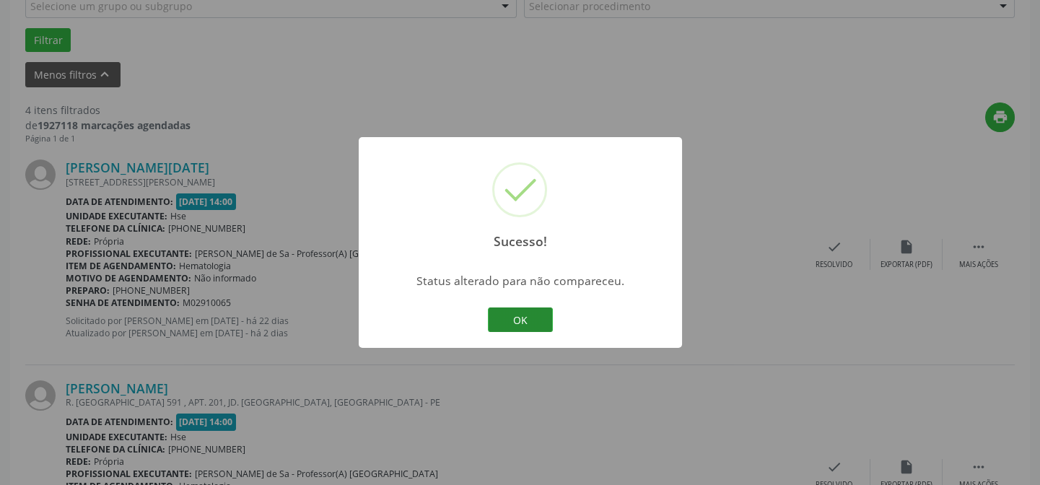
click at [510, 320] on button "OK" at bounding box center [520, 319] width 65 height 25
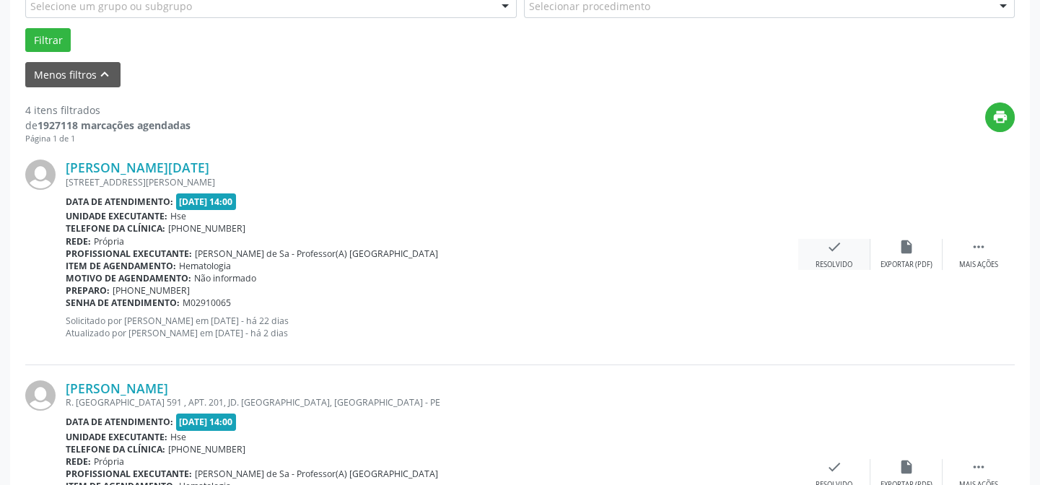
click at [826, 247] on icon "check" at bounding box center [834, 247] width 16 height 16
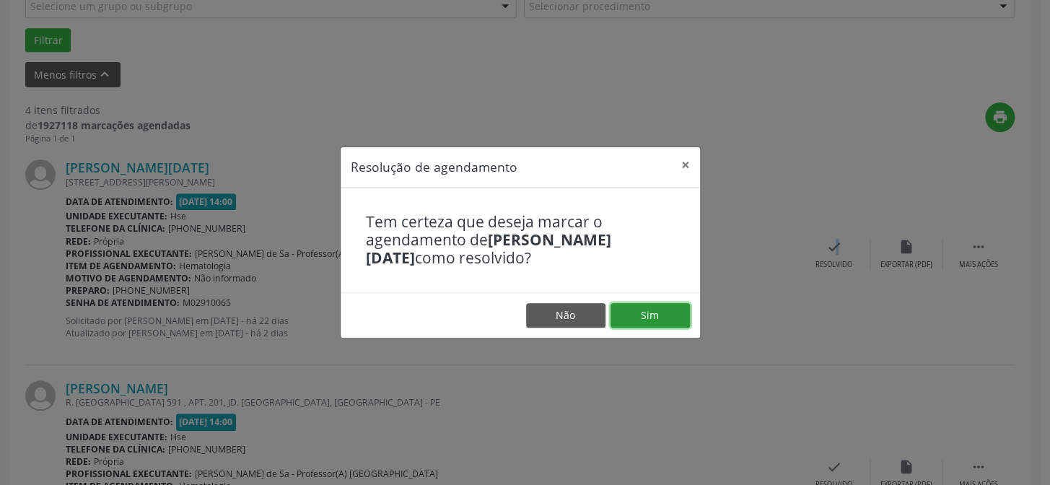
click at [646, 320] on button "Sim" at bounding box center [650, 315] width 79 height 25
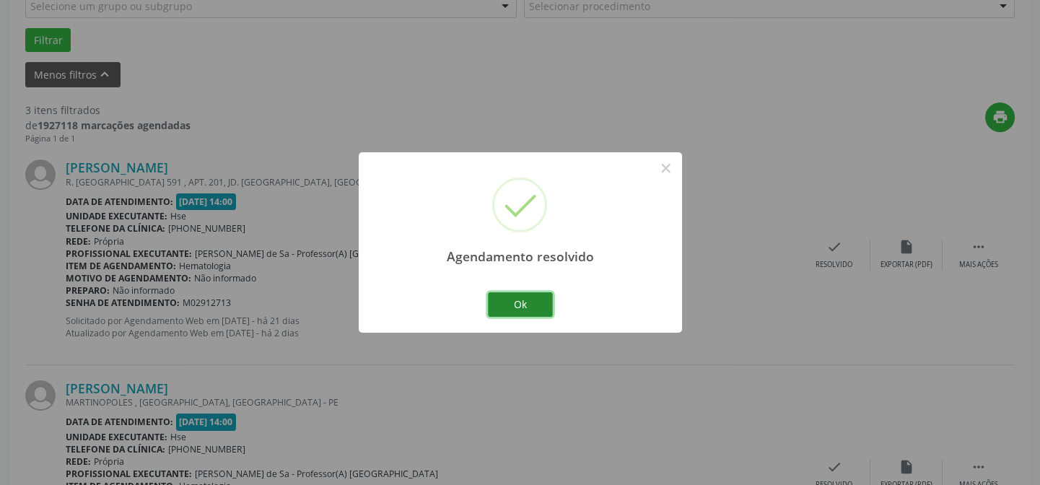
click at [502, 303] on button "Ok" at bounding box center [520, 304] width 65 height 25
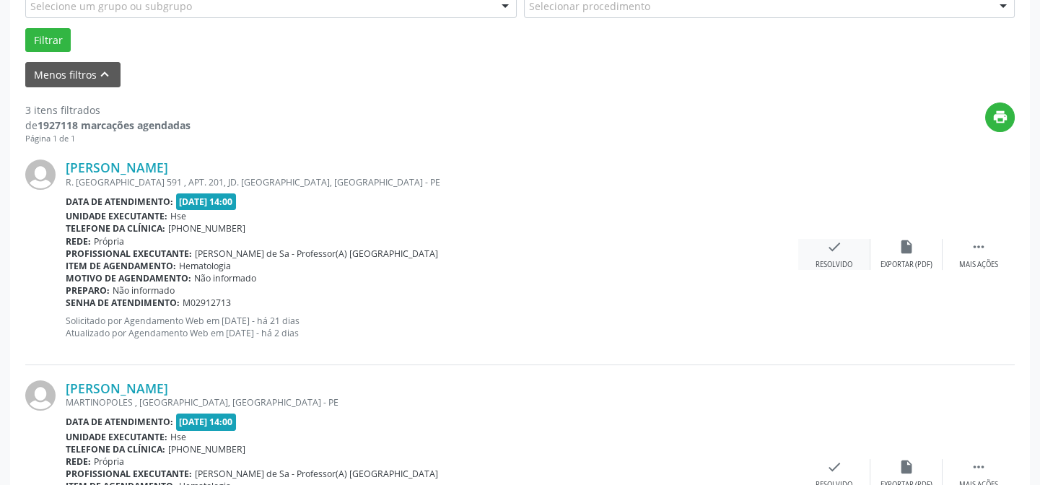
click at [826, 255] on div "check Resolvido" at bounding box center [834, 254] width 72 height 31
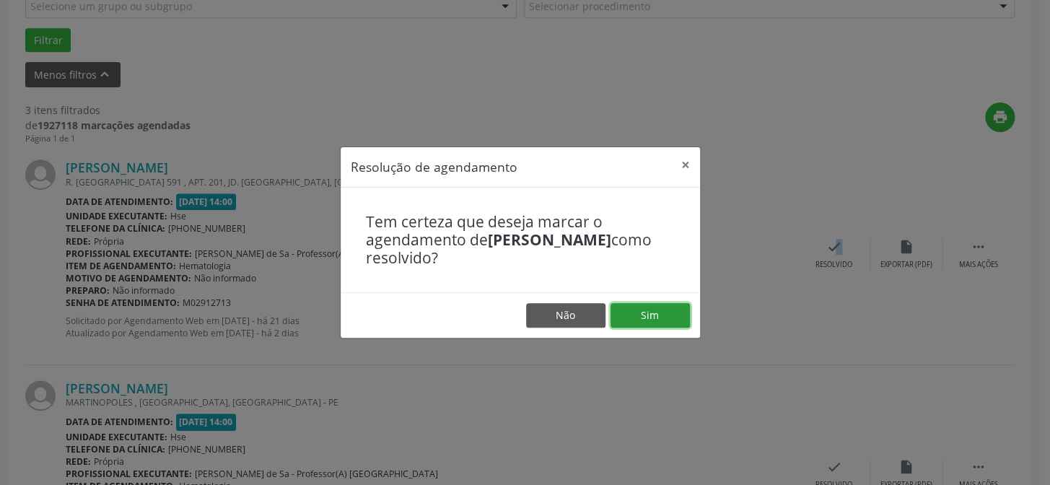
click at [665, 310] on button "Sim" at bounding box center [650, 315] width 79 height 25
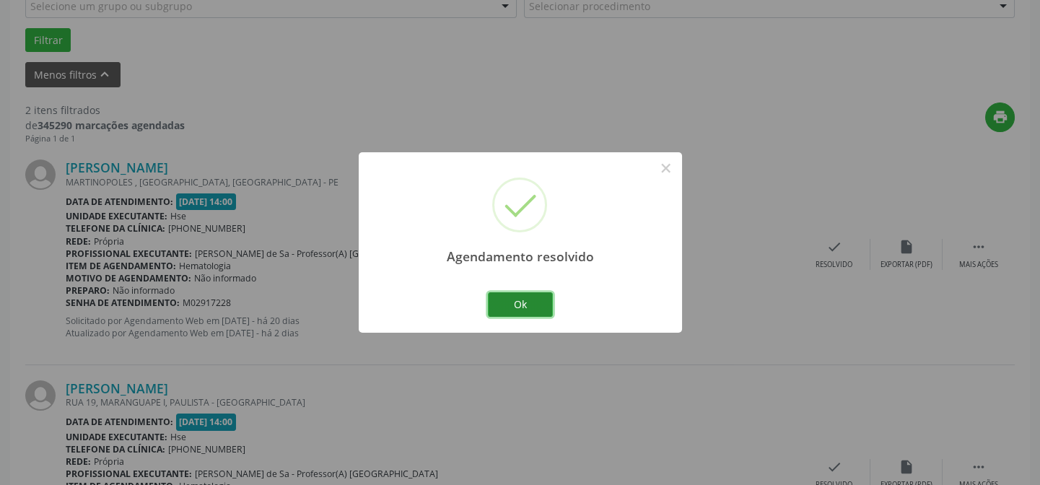
click at [516, 300] on button "Ok" at bounding box center [520, 304] width 65 height 25
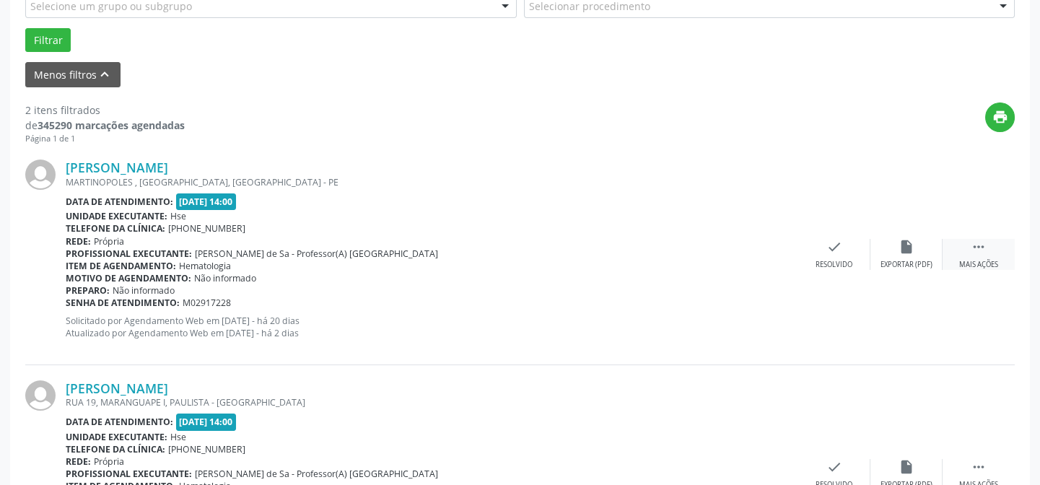
drag, startPoint x: 968, startPoint y: 254, endPoint x: 953, endPoint y: 255, distance: 15.2
click at [963, 255] on div " Mais ações" at bounding box center [979, 254] width 72 height 31
click at [907, 251] on icon "alarm_off" at bounding box center [907, 247] width 16 height 16
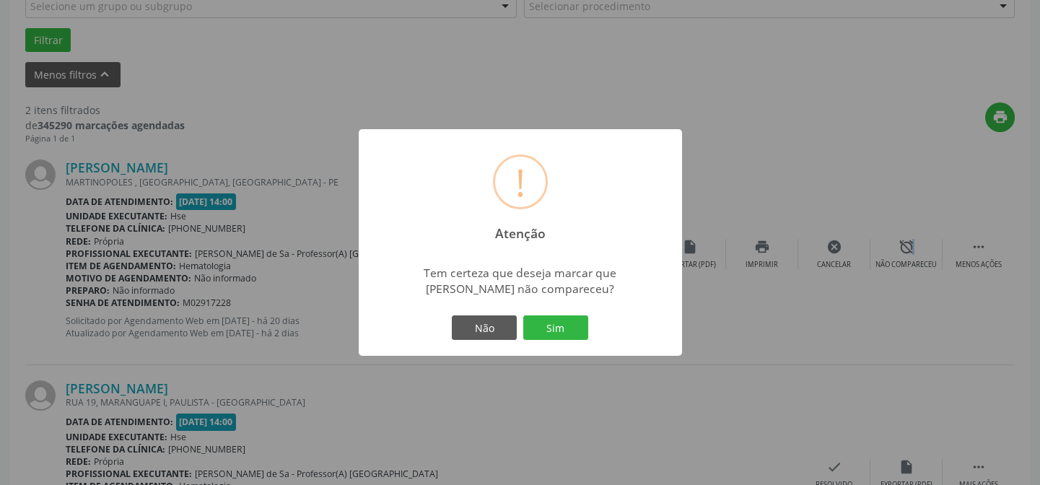
click at [560, 325] on button "Sim" at bounding box center [555, 327] width 65 height 25
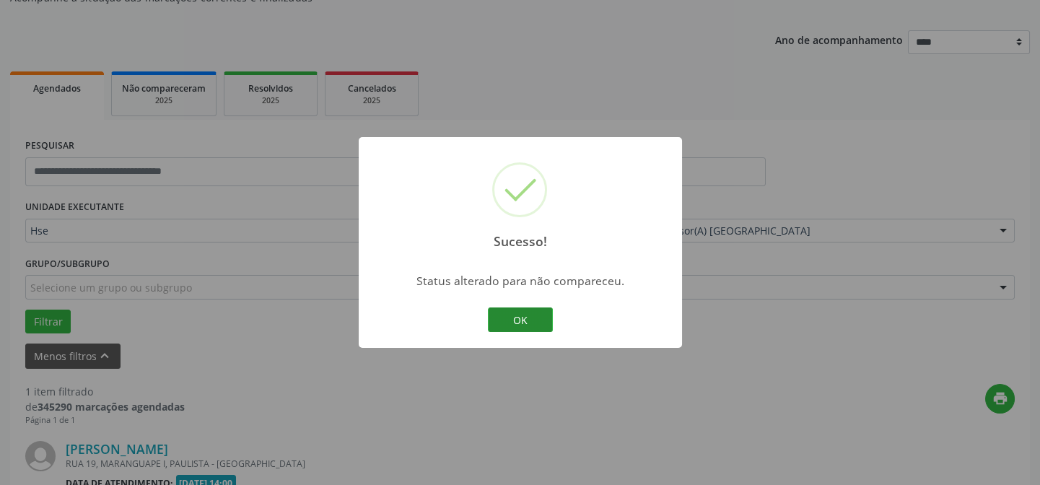
scroll to position [330, 0]
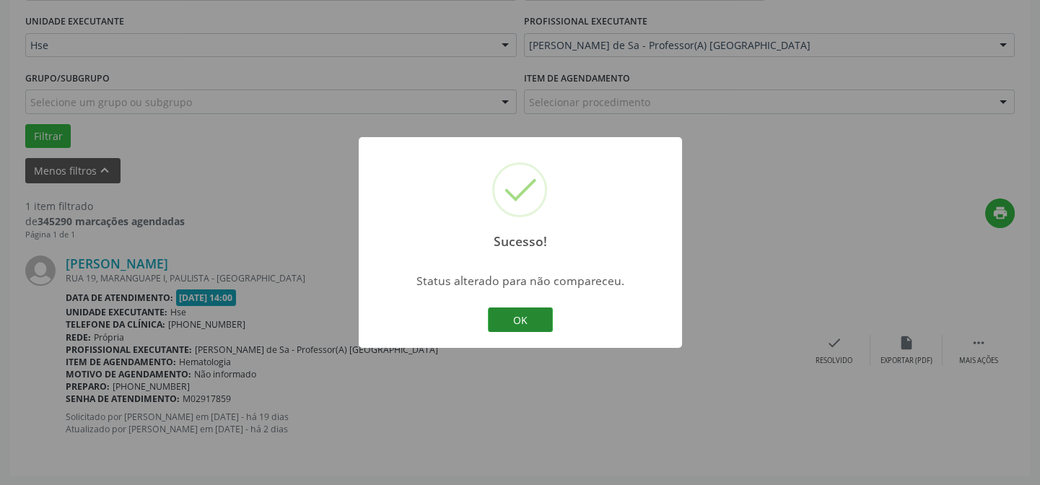
drag, startPoint x: 534, startPoint y: 318, endPoint x: 535, endPoint y: 330, distance: 12.3
click at [534, 319] on button "OK" at bounding box center [520, 319] width 65 height 25
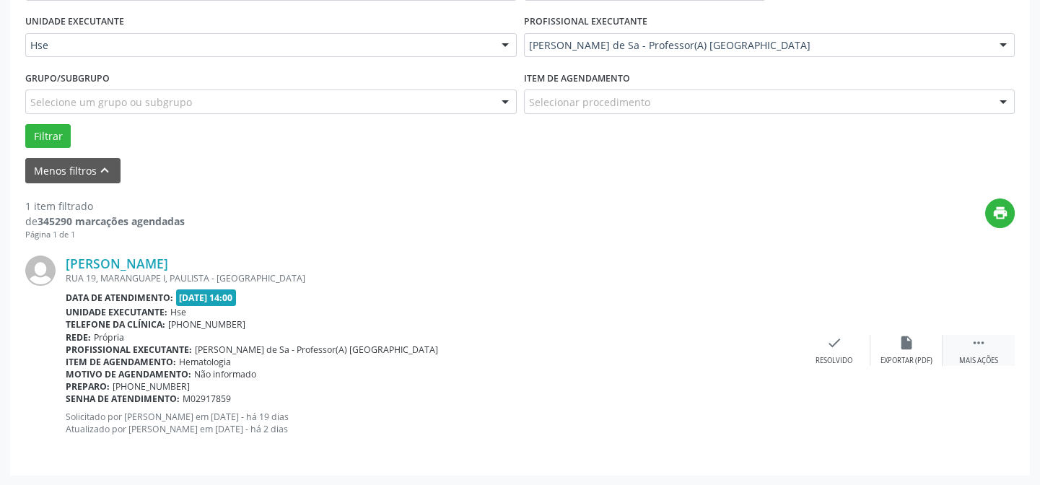
click at [971, 346] on icon "" at bounding box center [979, 343] width 16 height 16
click at [905, 351] on div "alarm_off Não compareceu" at bounding box center [906, 350] width 72 height 31
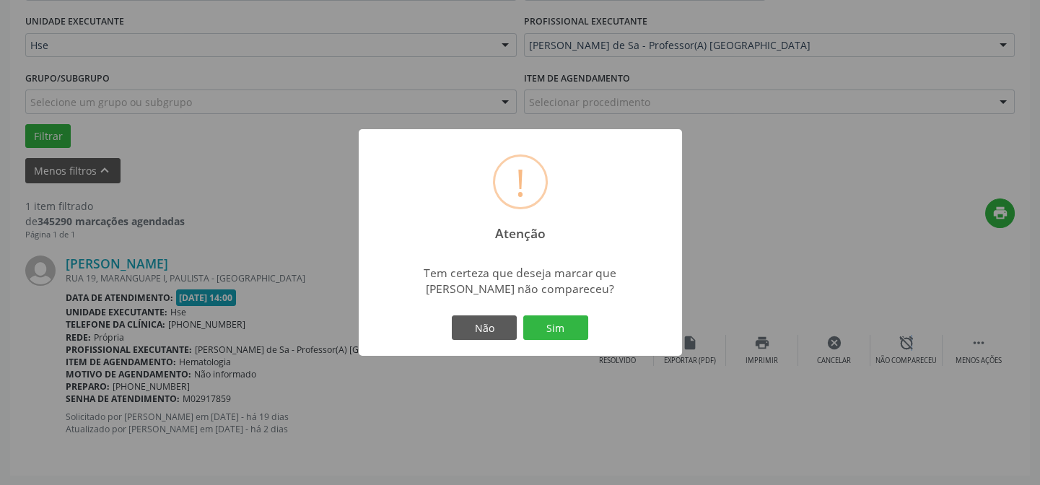
drag, startPoint x: 570, startPoint y: 325, endPoint x: 571, endPoint y: 333, distance: 8.7
click at [570, 329] on button "Sim" at bounding box center [555, 327] width 65 height 25
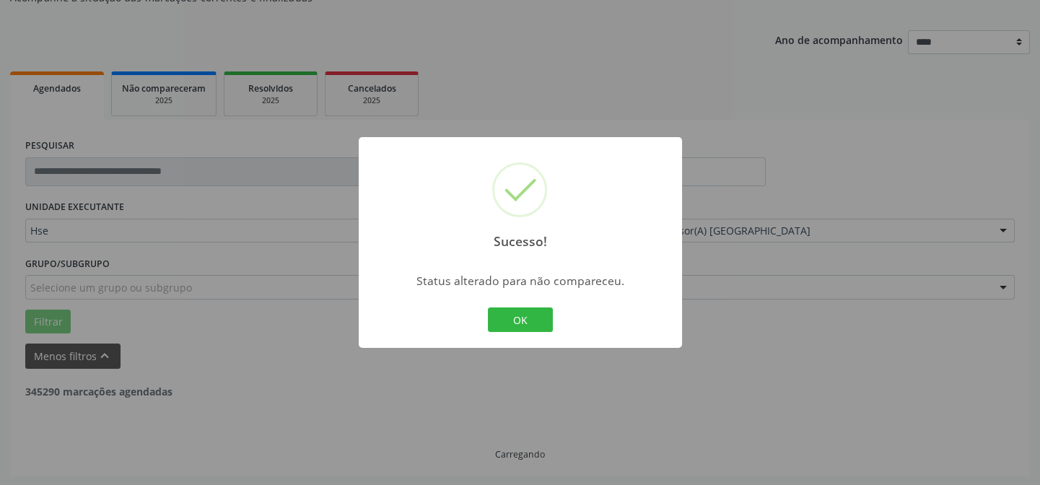
scroll to position [97, 0]
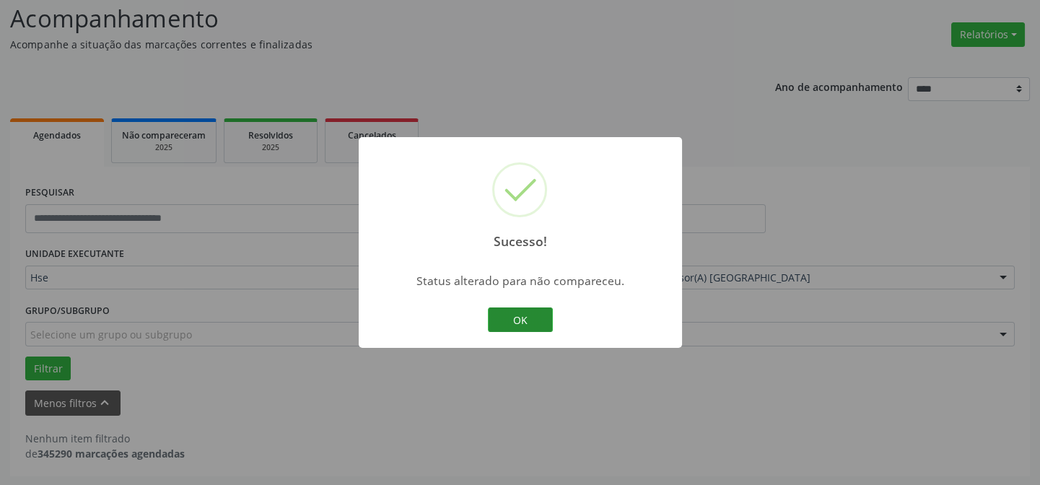
drag, startPoint x: 534, startPoint y: 317, endPoint x: 532, endPoint y: 325, distance: 8.2
click at [534, 320] on button "OK" at bounding box center [520, 319] width 65 height 25
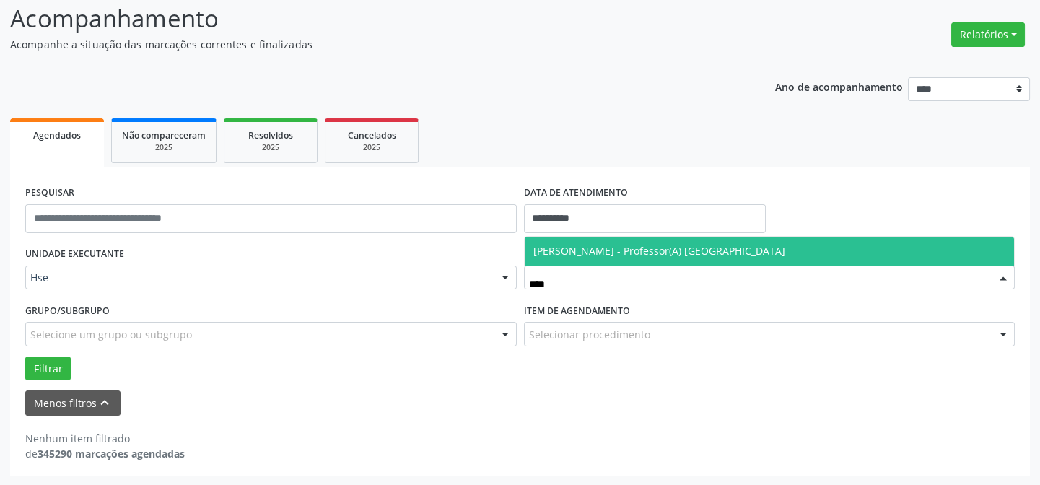
type input "*****"
click at [765, 248] on span "[PERSON_NAME] - Professor(A) [GEOGRAPHIC_DATA]" at bounding box center [659, 251] width 252 height 14
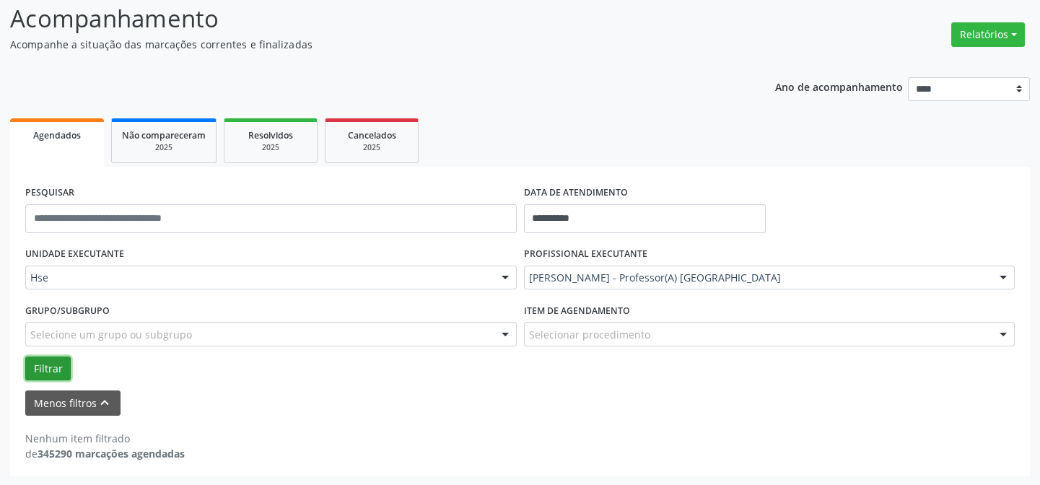
click at [45, 364] on button "Filtrar" at bounding box center [47, 369] width 45 height 25
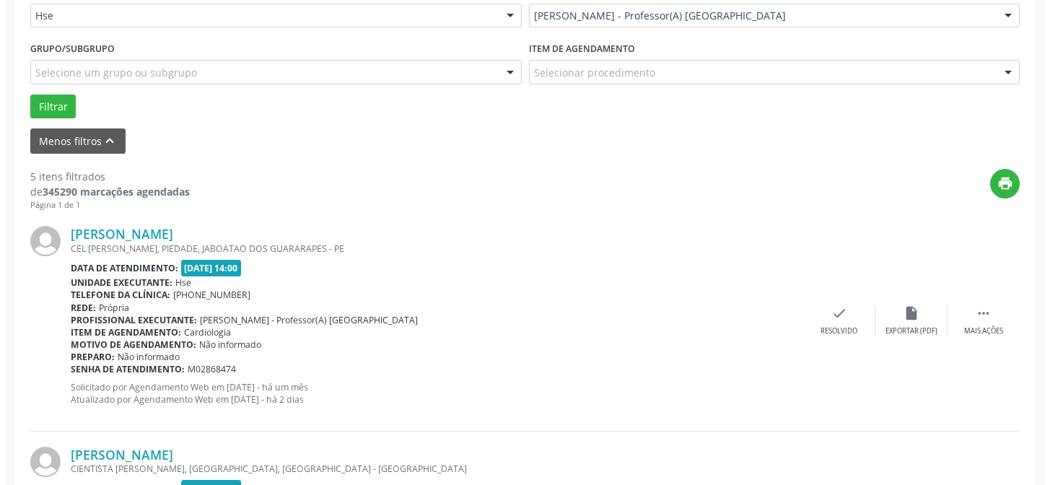
scroll to position [360, 0]
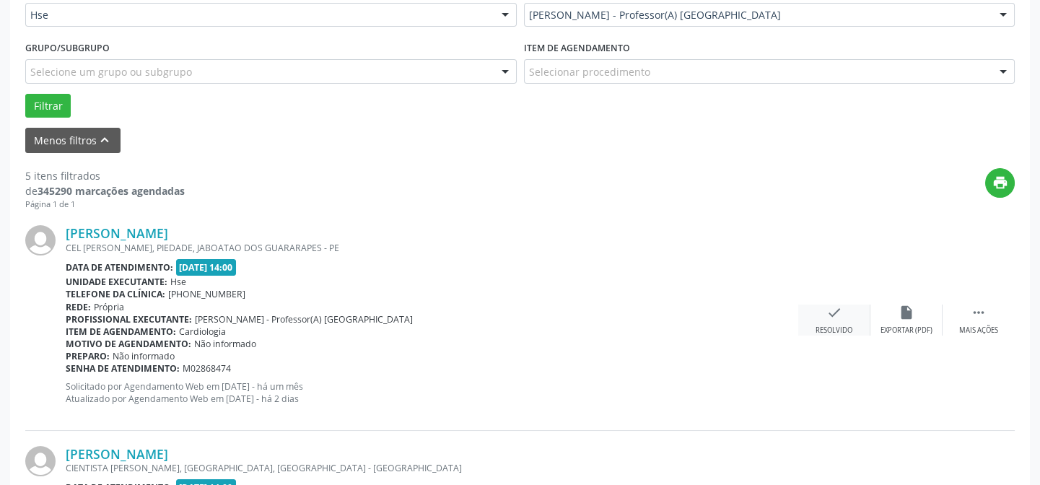
drag, startPoint x: 820, startPoint y: 310, endPoint x: 815, endPoint y: 315, distance: 7.7
click at [815, 315] on div "check Resolvido" at bounding box center [834, 320] width 72 height 31
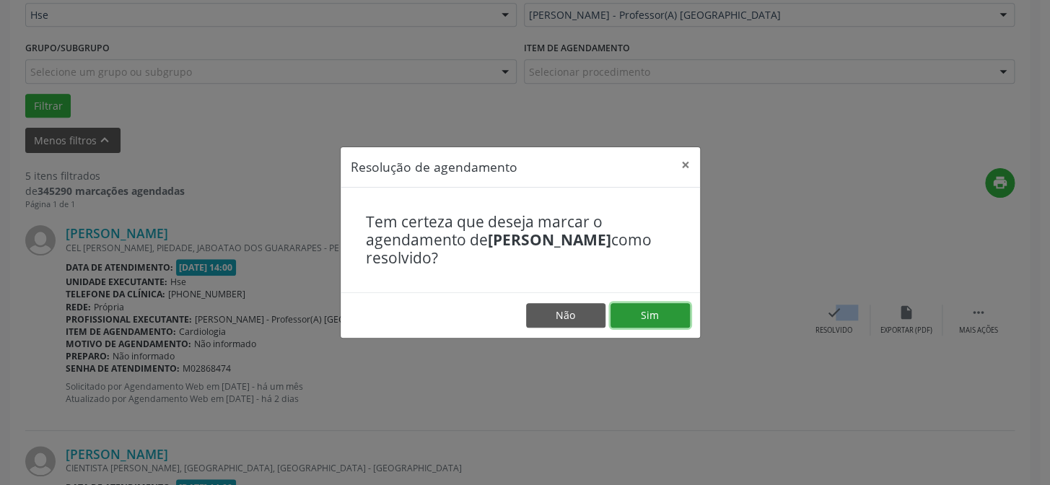
drag, startPoint x: 670, startPoint y: 312, endPoint x: 663, endPoint y: 320, distance: 10.7
click at [670, 312] on button "Sim" at bounding box center [650, 315] width 79 height 25
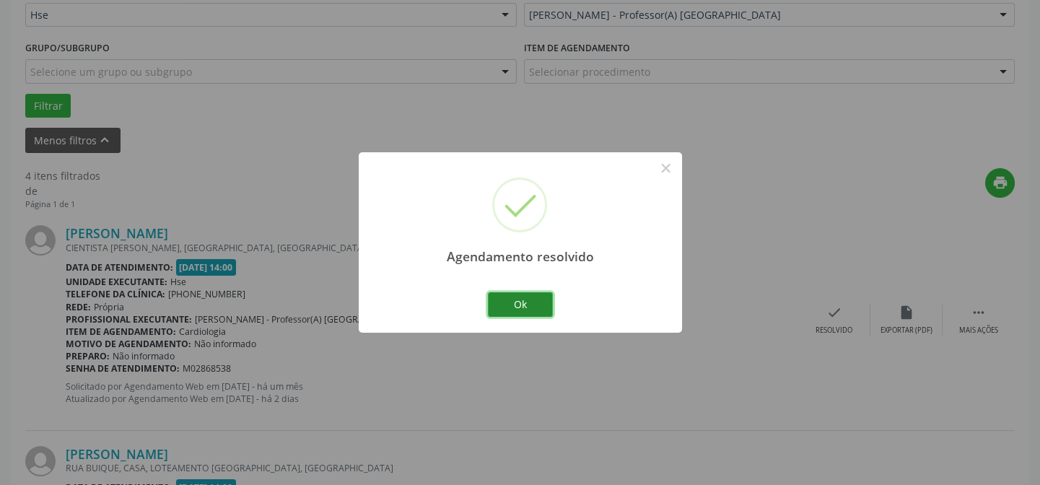
click at [530, 306] on button "Ok" at bounding box center [520, 304] width 65 height 25
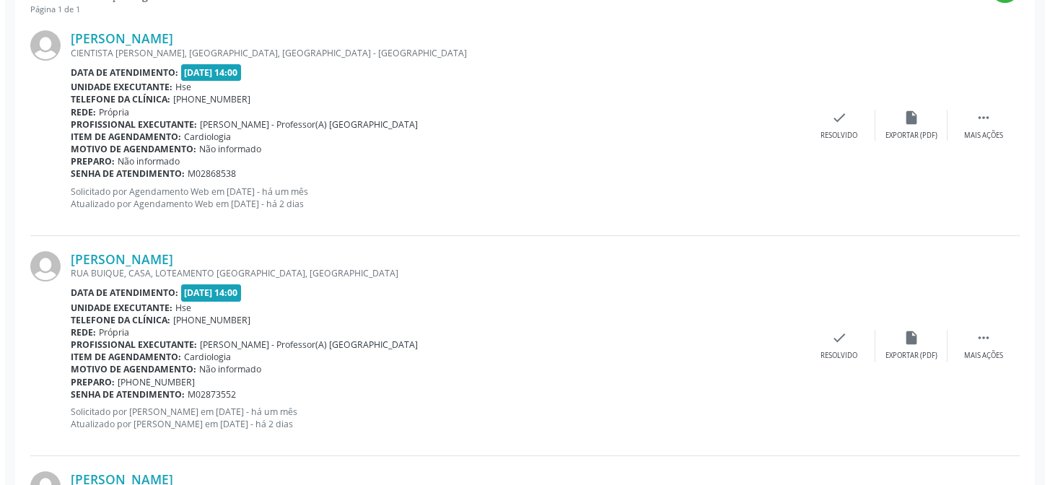
scroll to position [556, 0]
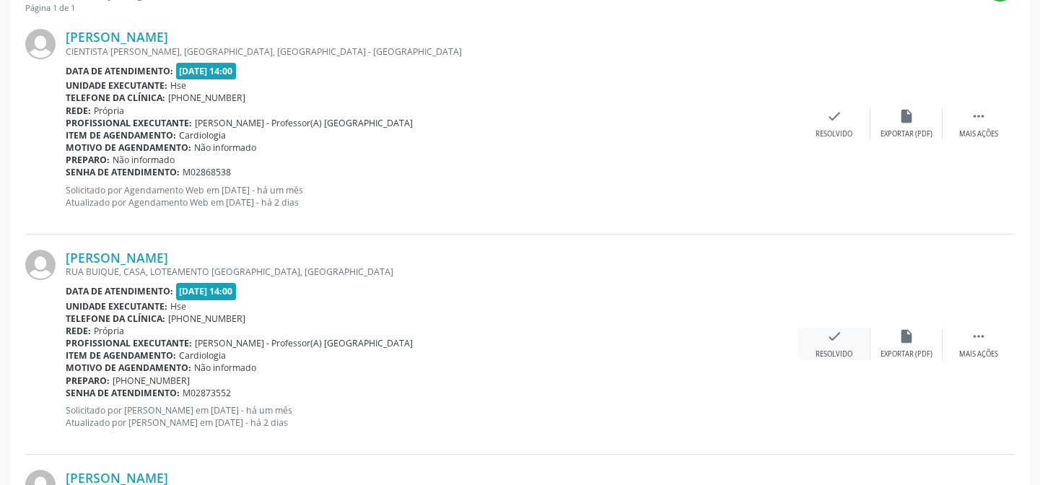
click at [834, 345] on div "check Resolvido" at bounding box center [834, 343] width 72 height 31
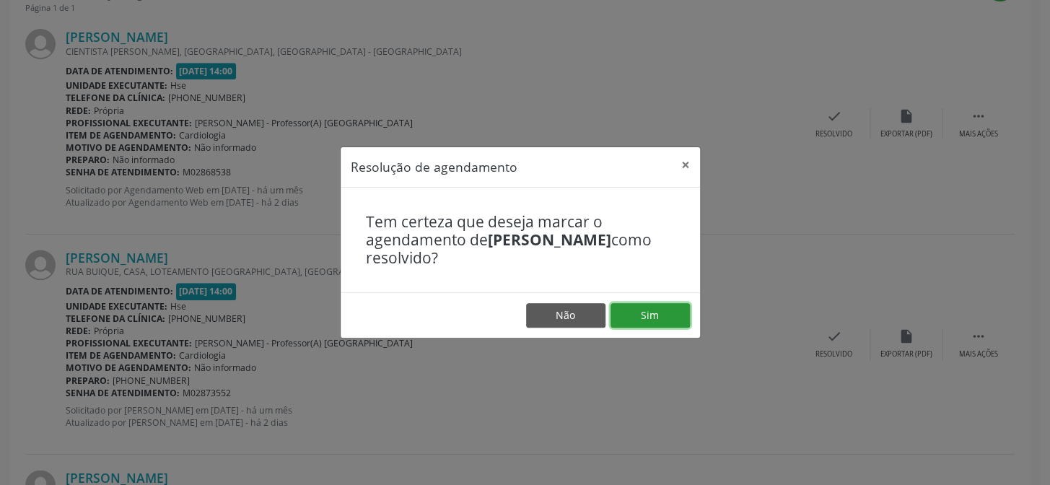
click at [635, 317] on button "Sim" at bounding box center [650, 315] width 79 height 25
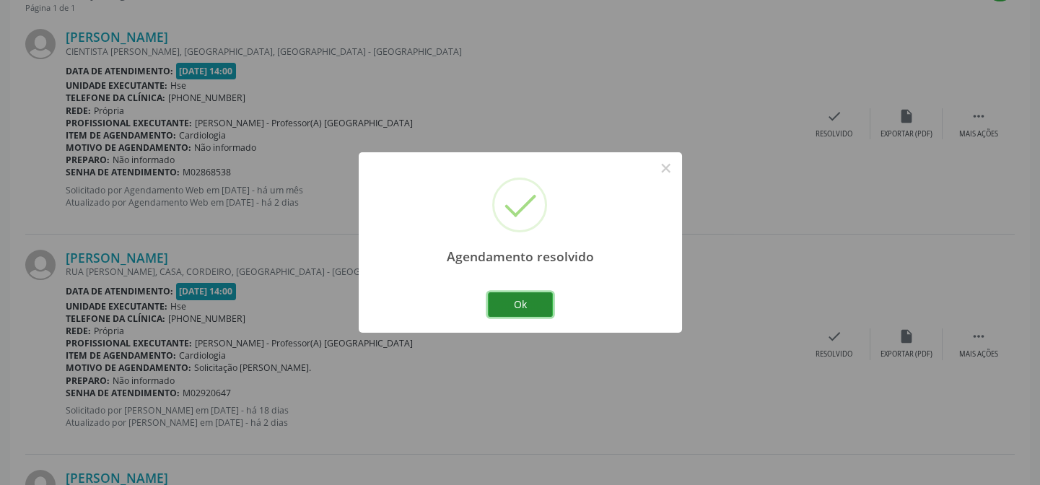
click at [541, 297] on button "Ok" at bounding box center [520, 304] width 65 height 25
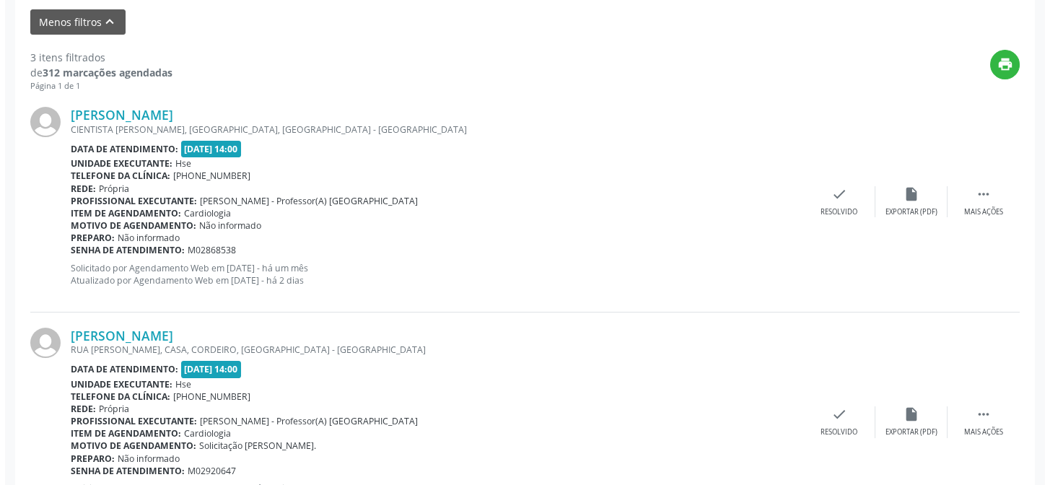
scroll to position [639, 0]
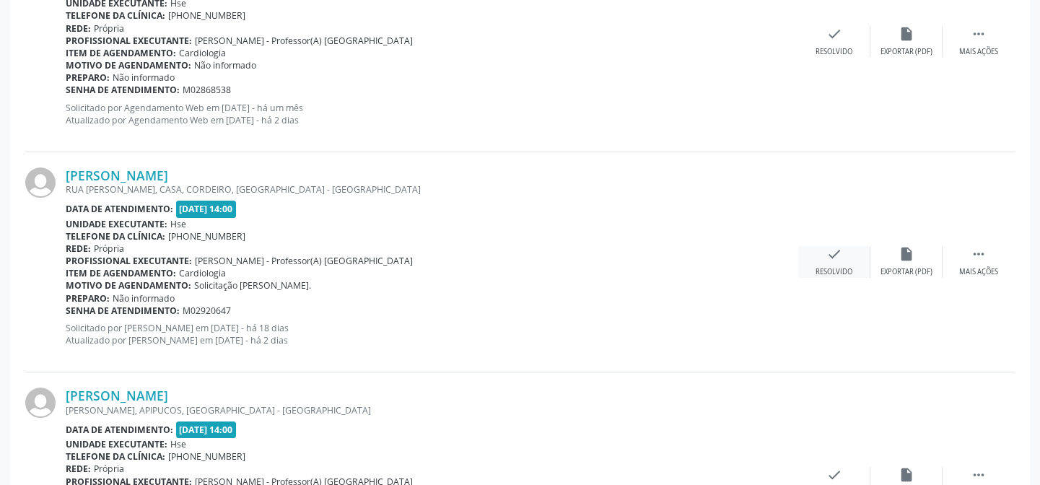
click at [844, 258] on div "check Resolvido" at bounding box center [834, 261] width 72 height 31
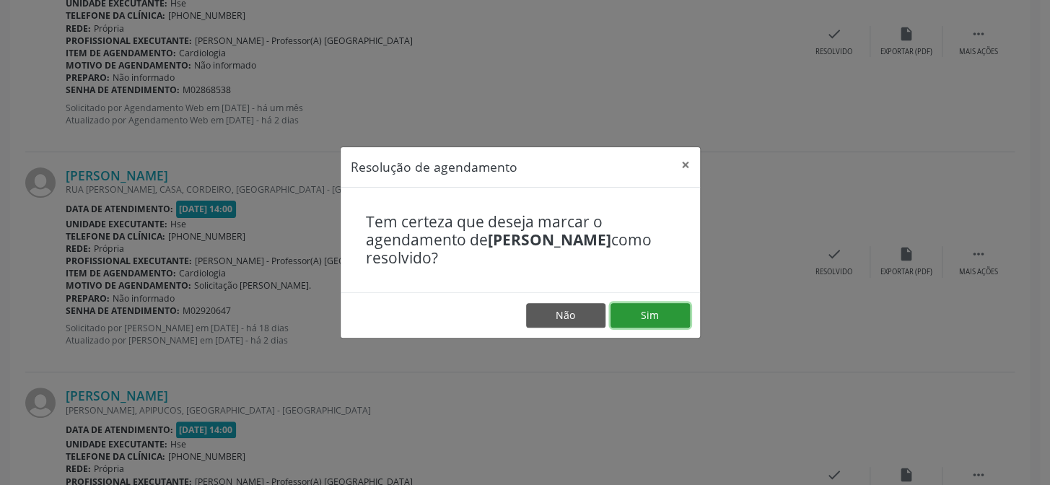
click at [660, 313] on button "Sim" at bounding box center [650, 315] width 79 height 25
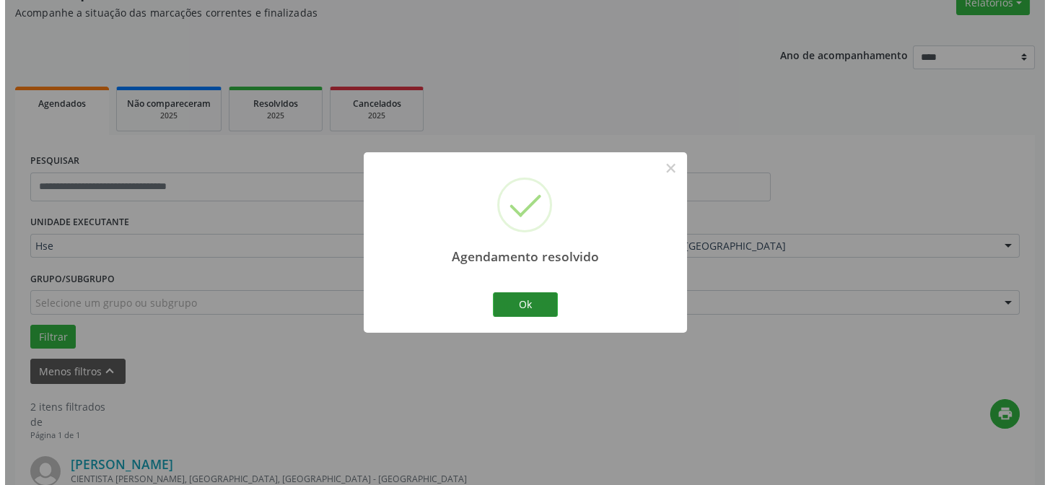
scroll to position [549, 0]
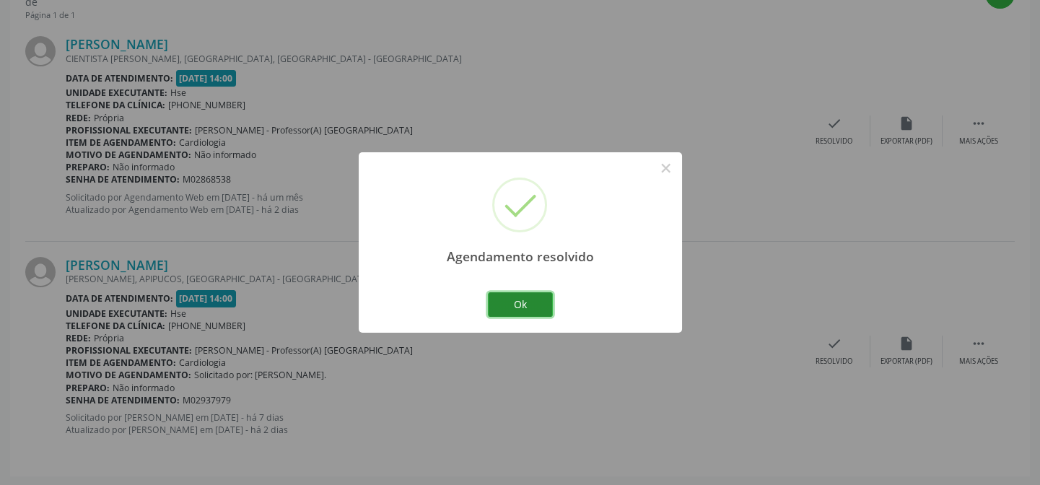
click at [533, 299] on button "Ok" at bounding box center [520, 304] width 65 height 25
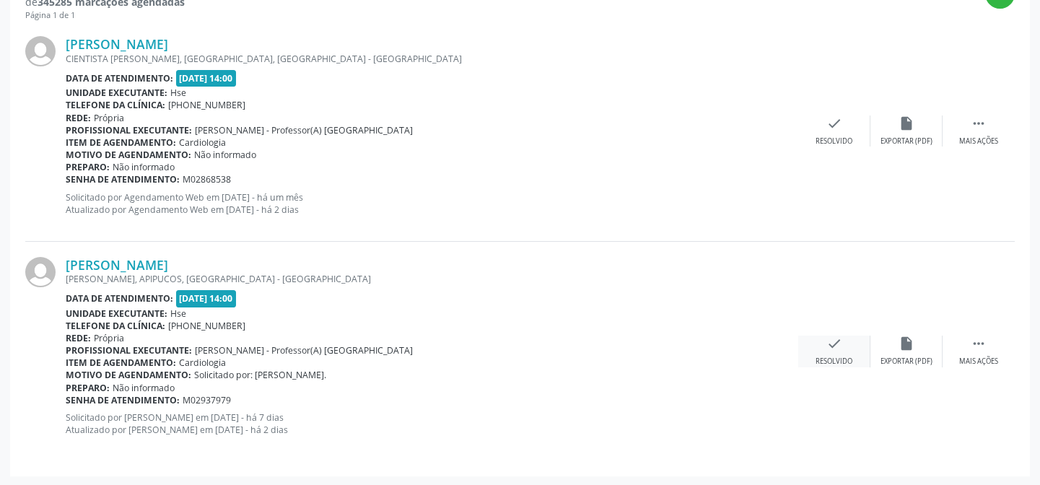
click at [834, 339] on icon "check" at bounding box center [834, 344] width 16 height 16
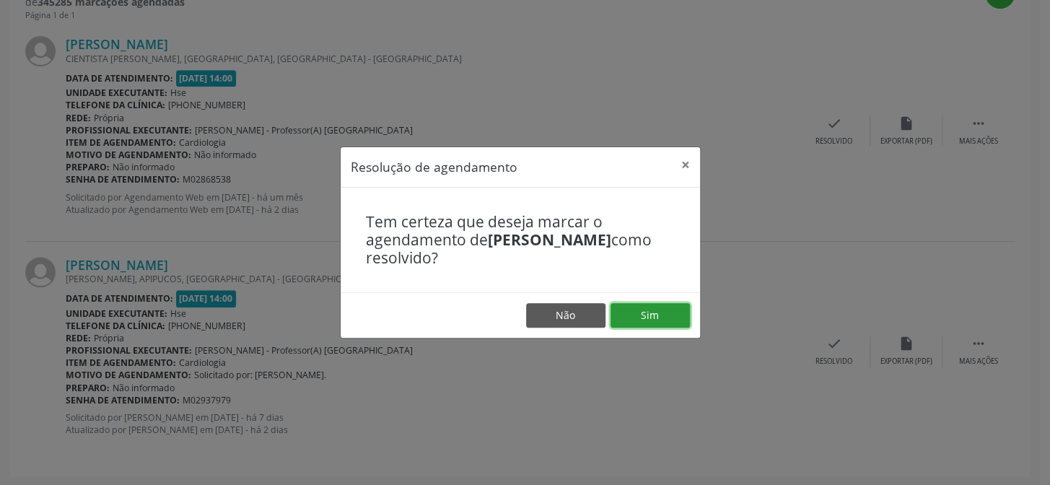
click at [663, 315] on button "Sim" at bounding box center [650, 315] width 79 height 25
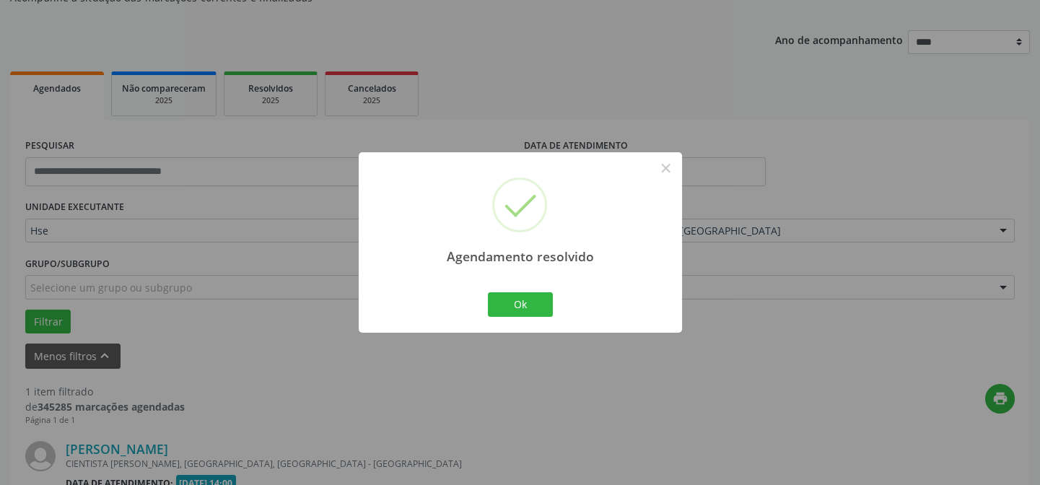
scroll to position [330, 0]
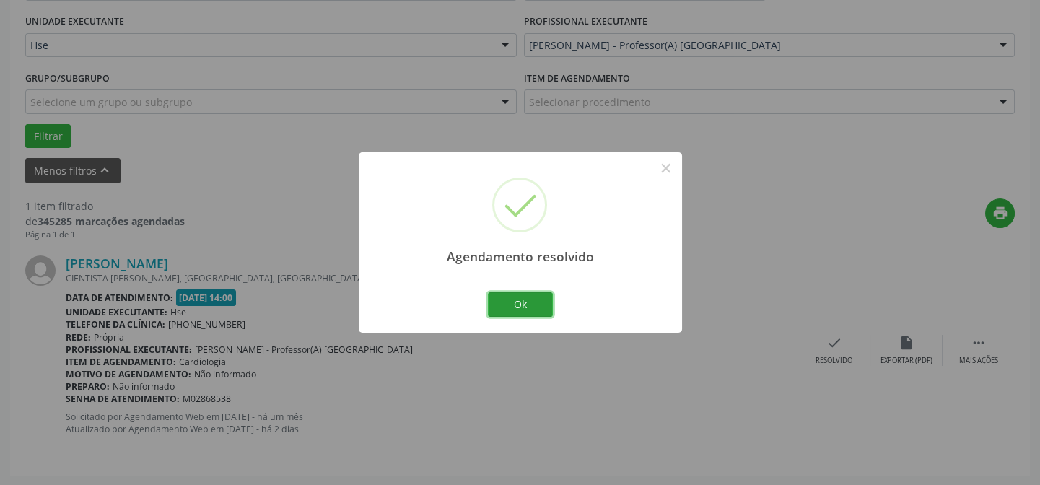
drag, startPoint x: 537, startPoint y: 302, endPoint x: 527, endPoint y: 302, distance: 10.1
click at [537, 300] on button "Ok" at bounding box center [520, 304] width 65 height 25
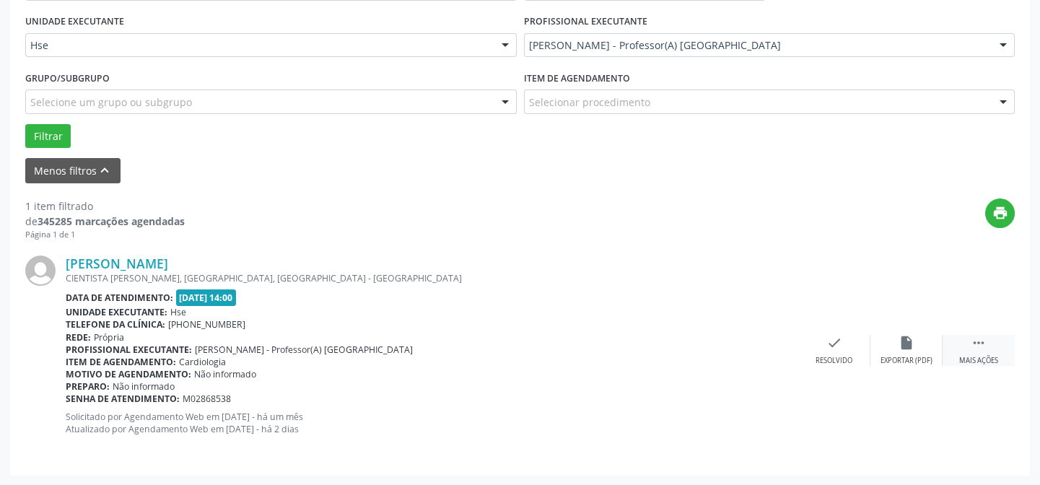
drag, startPoint x: 982, startPoint y: 340, endPoint x: 946, endPoint y: 349, distance: 36.4
click at [983, 339] on icon "" at bounding box center [979, 343] width 16 height 16
click at [902, 353] on div "alarm_off Não compareceu" at bounding box center [906, 350] width 72 height 31
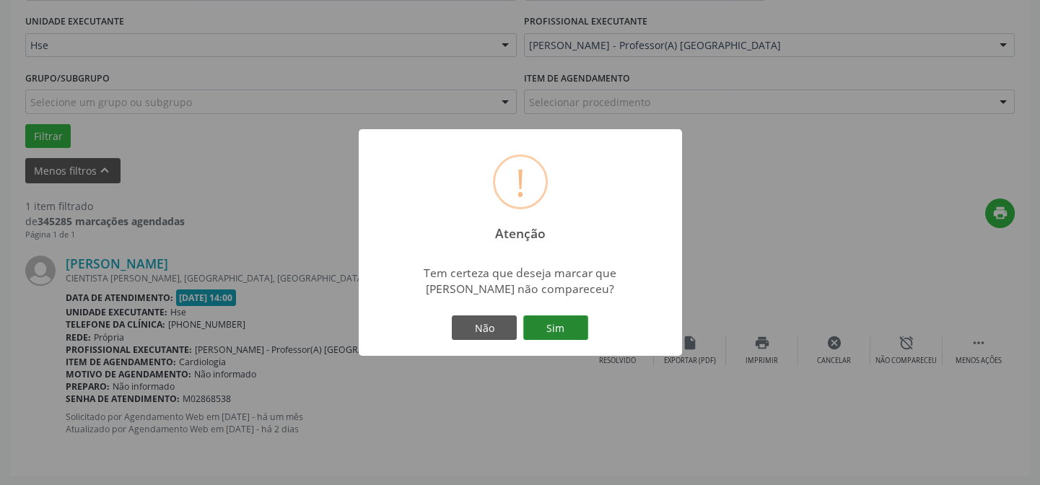
click at [582, 321] on button "Sim" at bounding box center [555, 327] width 65 height 25
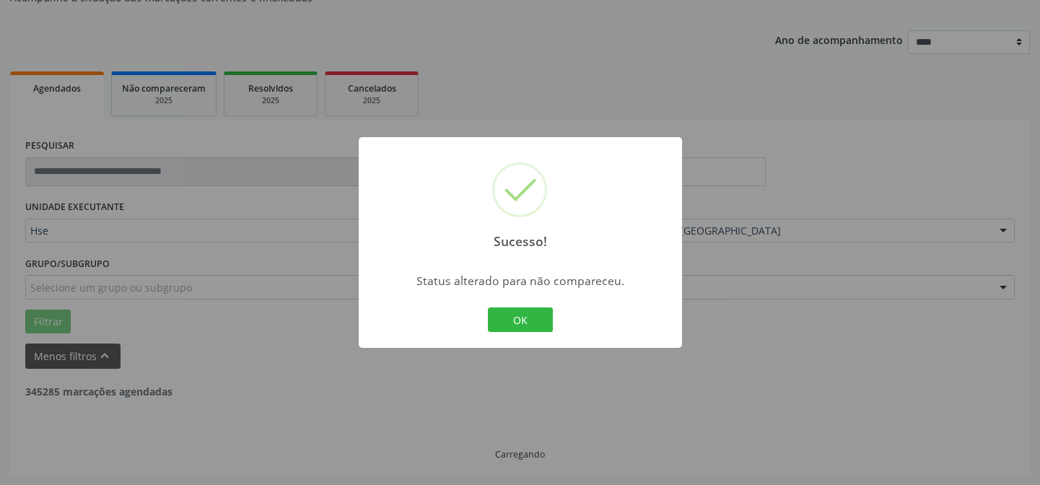
scroll to position [97, 0]
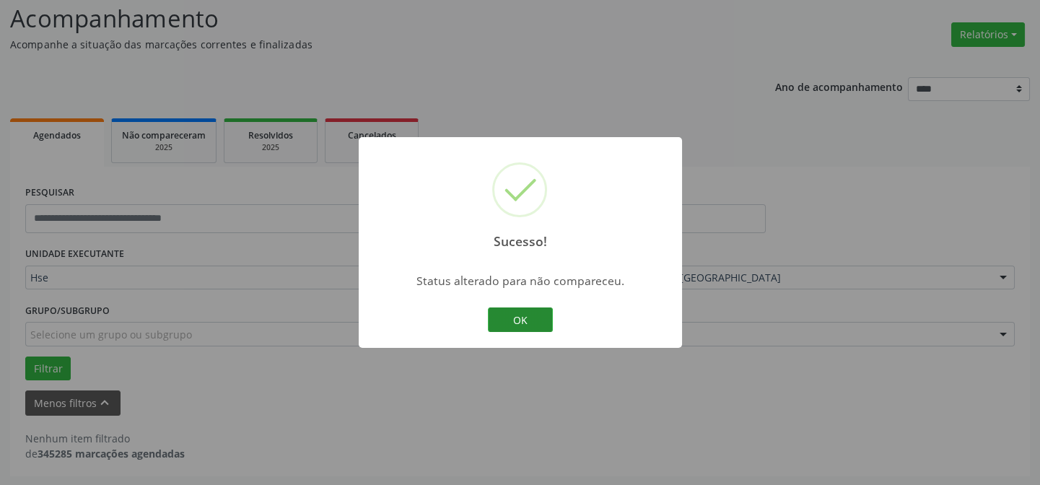
click at [510, 314] on button "OK" at bounding box center [520, 319] width 65 height 25
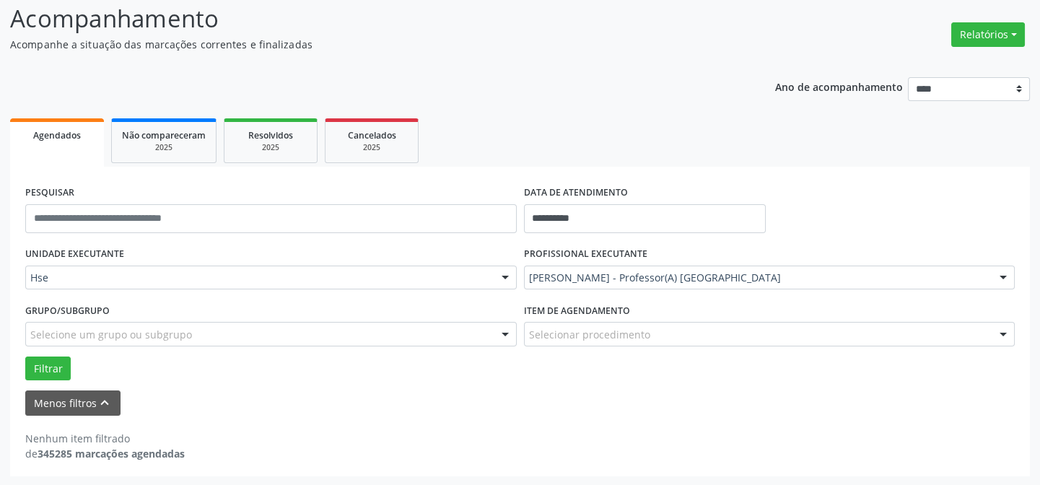
click at [508, 406] on div "Menos filtros keyboard_arrow_up" at bounding box center [520, 402] width 997 height 25
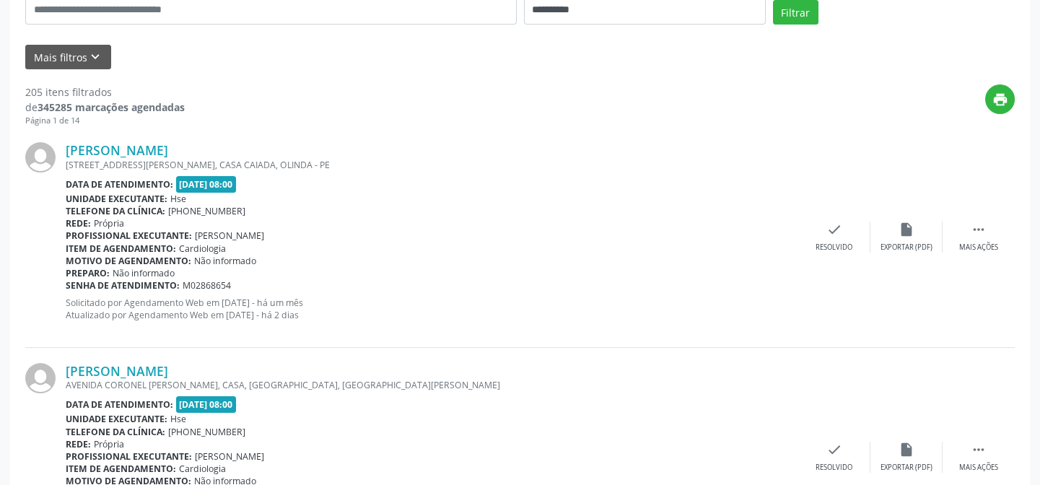
scroll to position [72, 0]
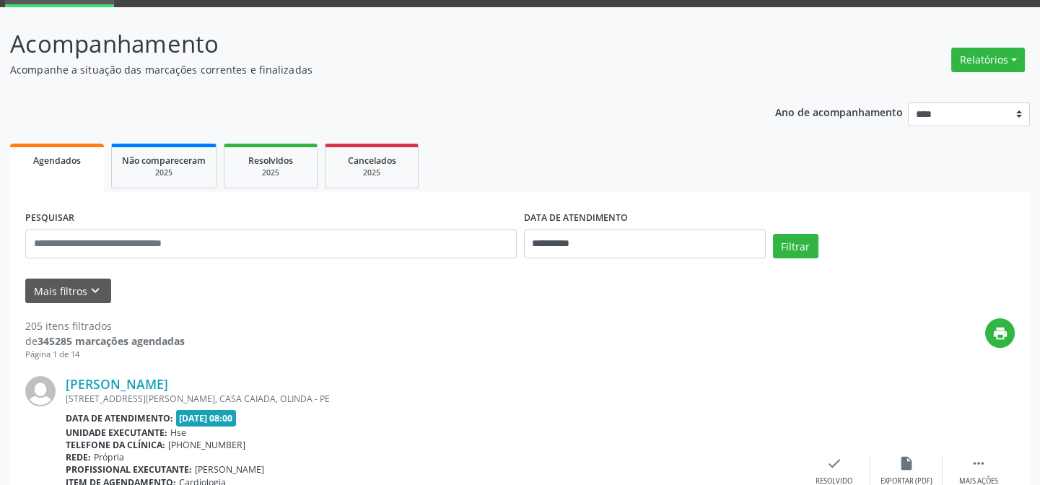
click at [76, 154] on span "Agendados" at bounding box center [57, 160] width 48 height 12
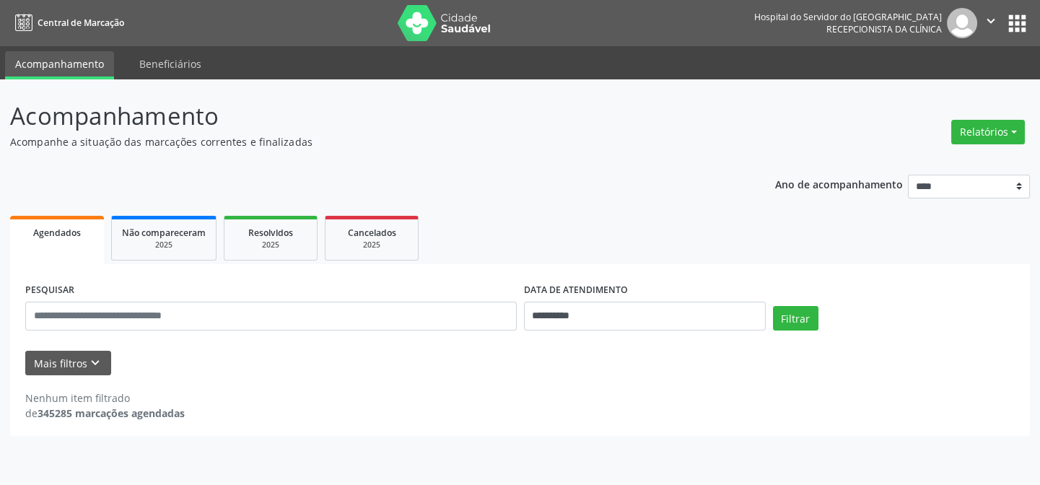
scroll to position [0, 0]
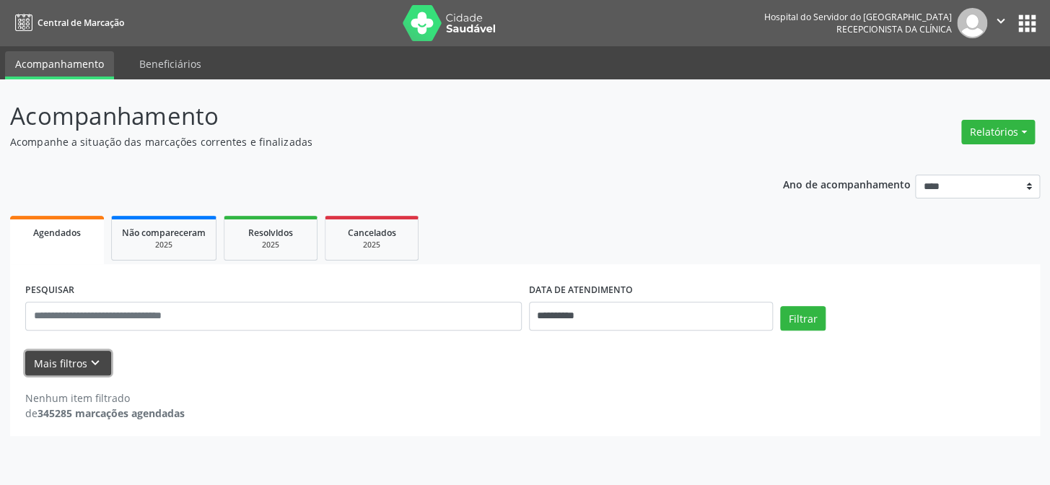
click at [78, 364] on button "Mais filtros keyboard_arrow_down" at bounding box center [68, 363] width 86 height 25
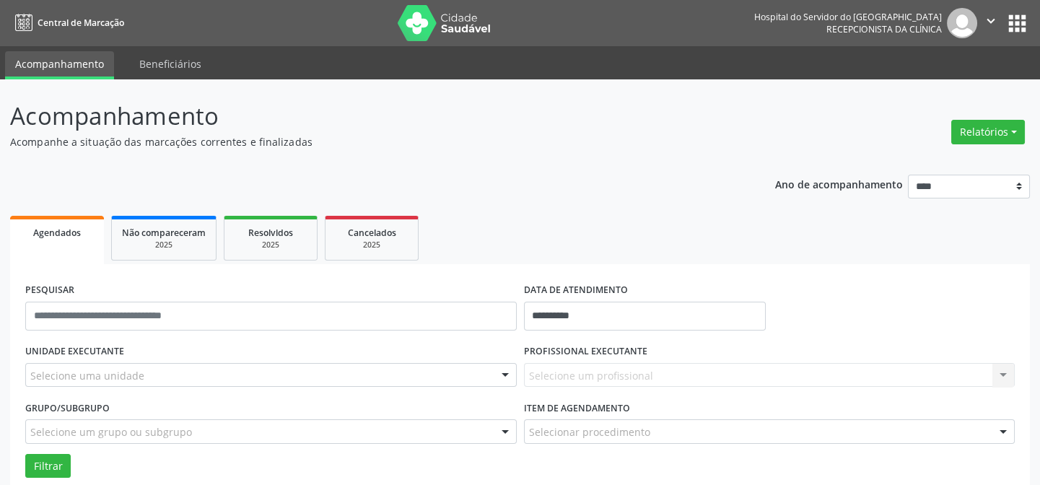
click at [595, 376] on div "Selecione um profissional Nenhum resultado encontrado para: " " Não há nenhuma …" at bounding box center [769, 375] width 491 height 25
click at [616, 375] on div "Selecione um profissional Nenhum resultado encontrado para: " " Não há nenhuma …" at bounding box center [769, 375] width 491 height 25
click at [626, 372] on div "Selecione um profissional Nenhum resultado encontrado para: " " Não há nenhuma …" at bounding box center [769, 375] width 491 height 25
click at [130, 367] on div "Selecione uma unidade" at bounding box center [270, 375] width 491 height 25
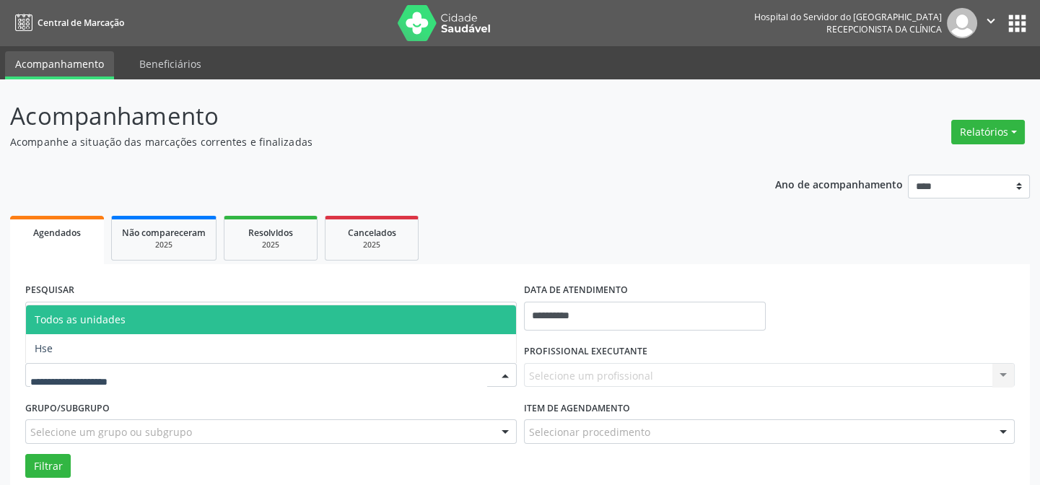
drag, startPoint x: 123, startPoint y: 331, endPoint x: 118, endPoint y: 344, distance: 13.7
click at [123, 332] on span "Todos as unidades" at bounding box center [271, 319] width 490 height 29
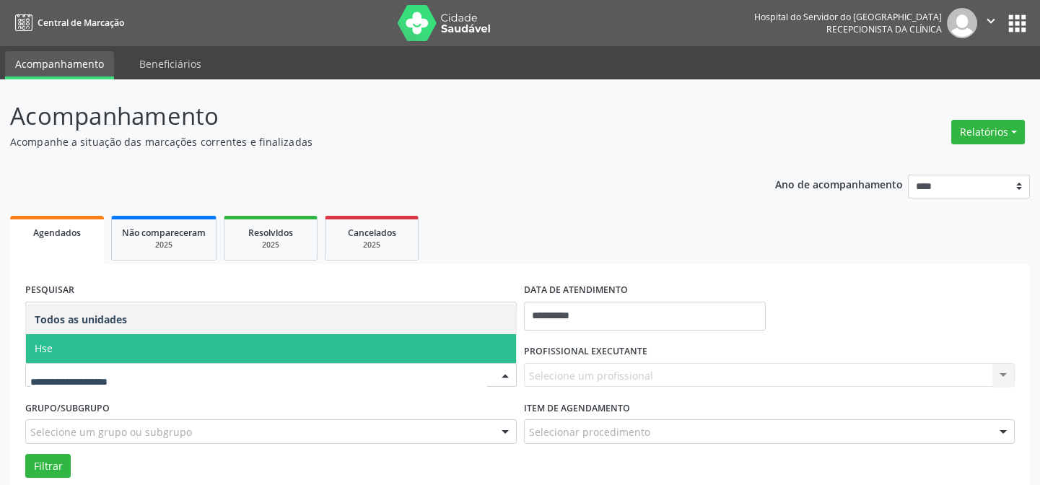
click at [116, 357] on span "Hse" at bounding box center [271, 348] width 490 height 29
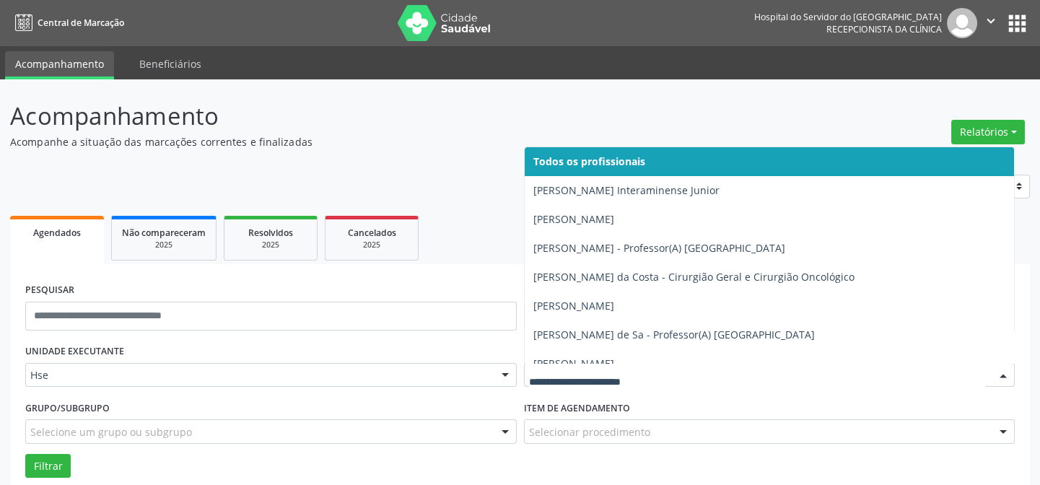
type input "*"
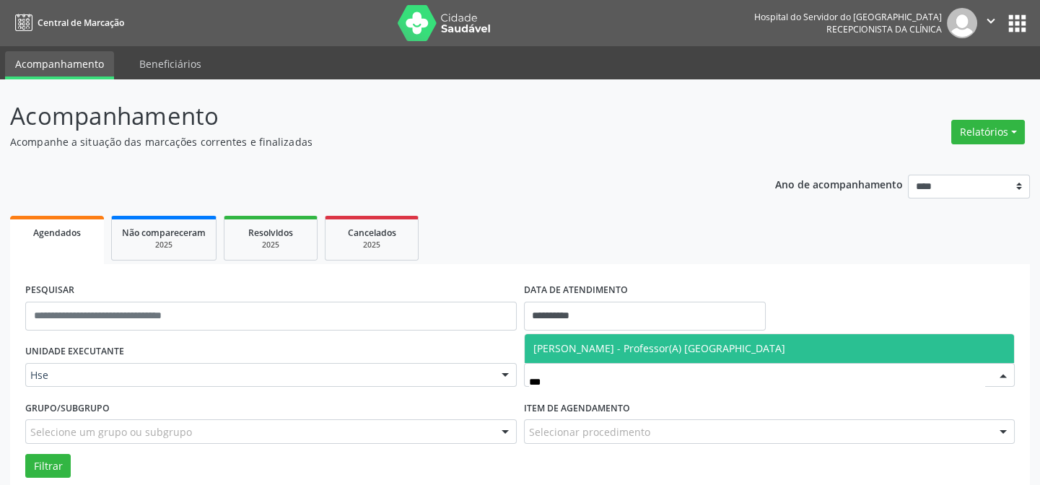
type input "****"
click at [655, 346] on span "[PERSON_NAME] - Professor(A) [GEOGRAPHIC_DATA]" at bounding box center [659, 348] width 252 height 14
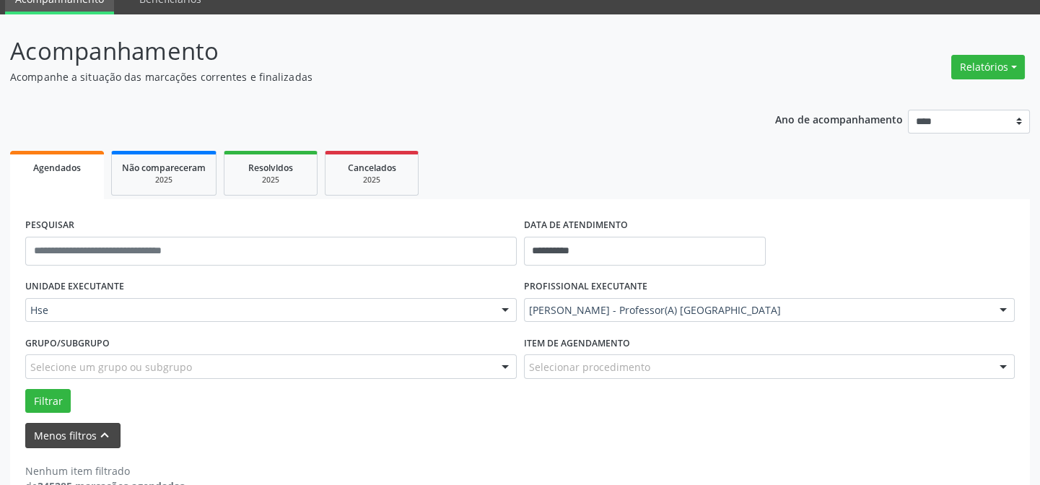
scroll to position [97, 0]
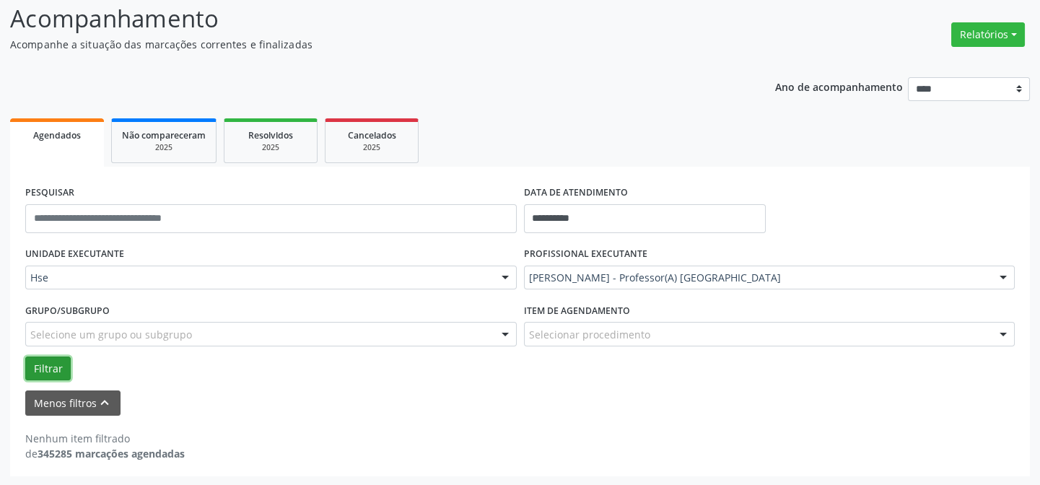
click at [46, 362] on button "Filtrar" at bounding box center [47, 369] width 45 height 25
click at [48, 360] on button "Filtrar" at bounding box center [47, 369] width 45 height 25
click at [47, 367] on button "Filtrar" at bounding box center [47, 369] width 45 height 25
click at [36, 366] on button "Filtrar" at bounding box center [47, 369] width 45 height 25
